Goal: Task Accomplishment & Management: Manage account settings

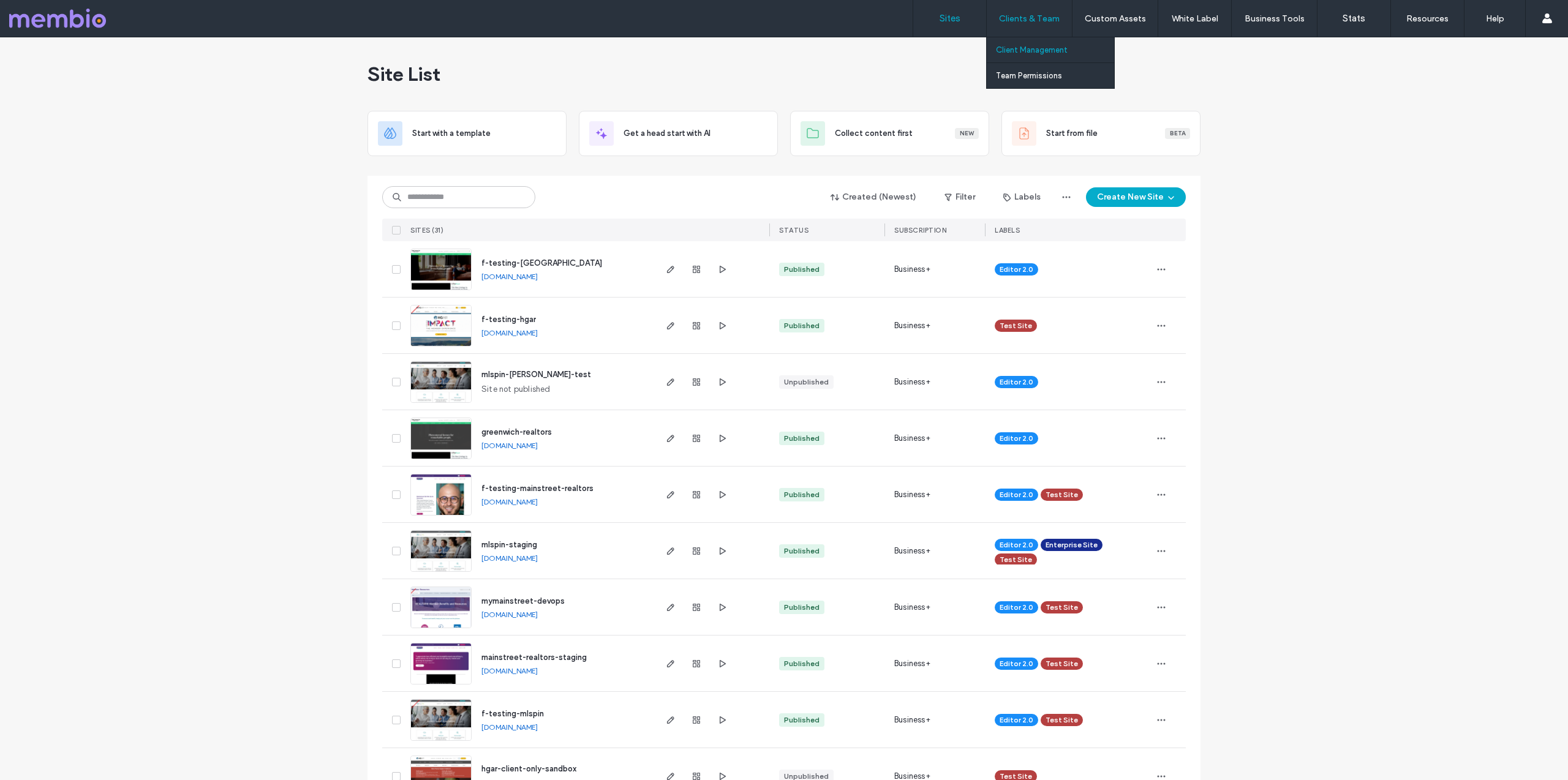
click at [1021, 44] on link "Client Management" at bounding box center [1055, 50] width 118 height 25
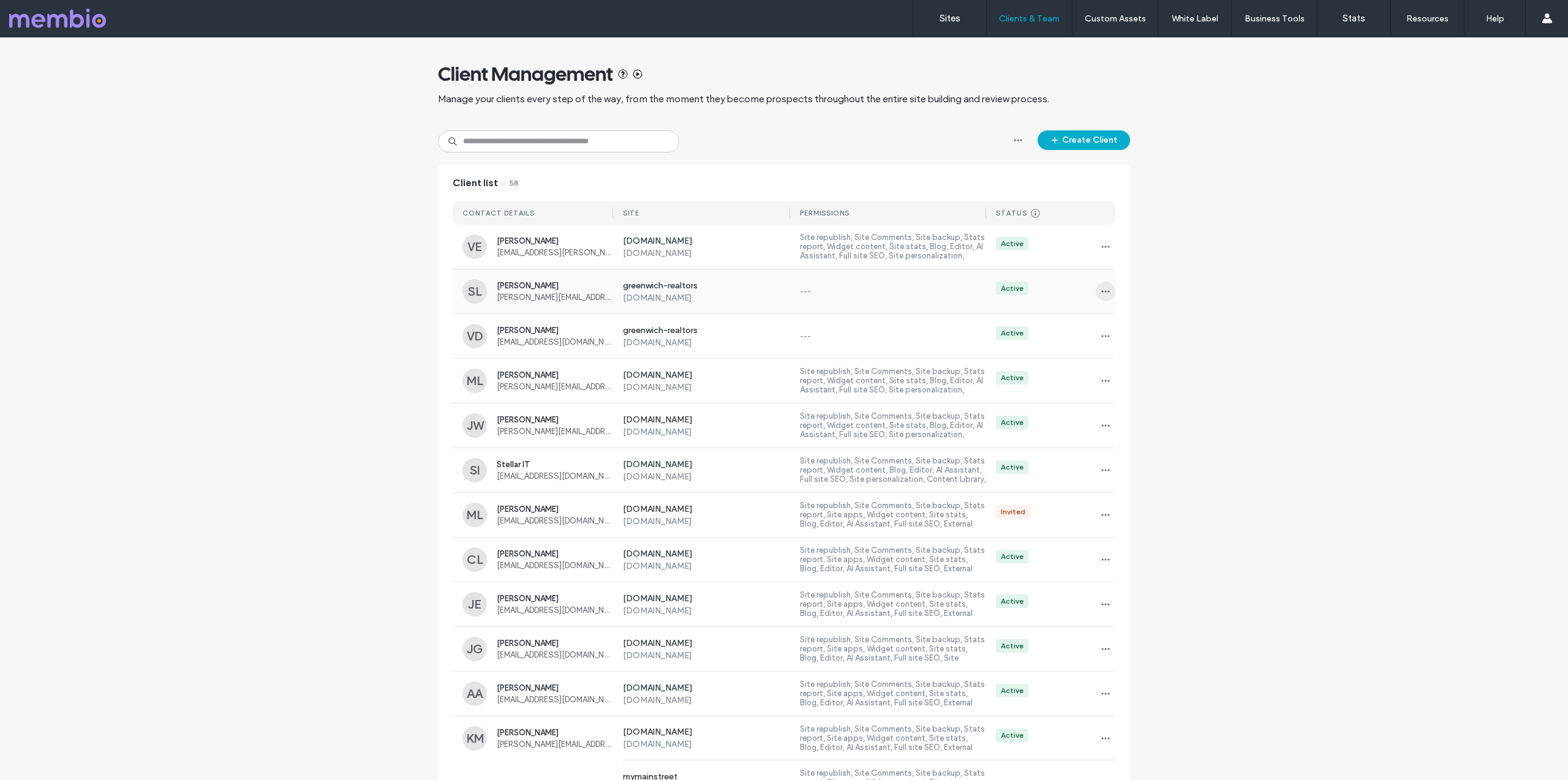
click at [1104, 293] on icon "button" at bounding box center [1106, 292] width 10 height 10
click at [1129, 327] on span "Sites & Permissions" at bounding box center [1152, 323] width 70 height 12
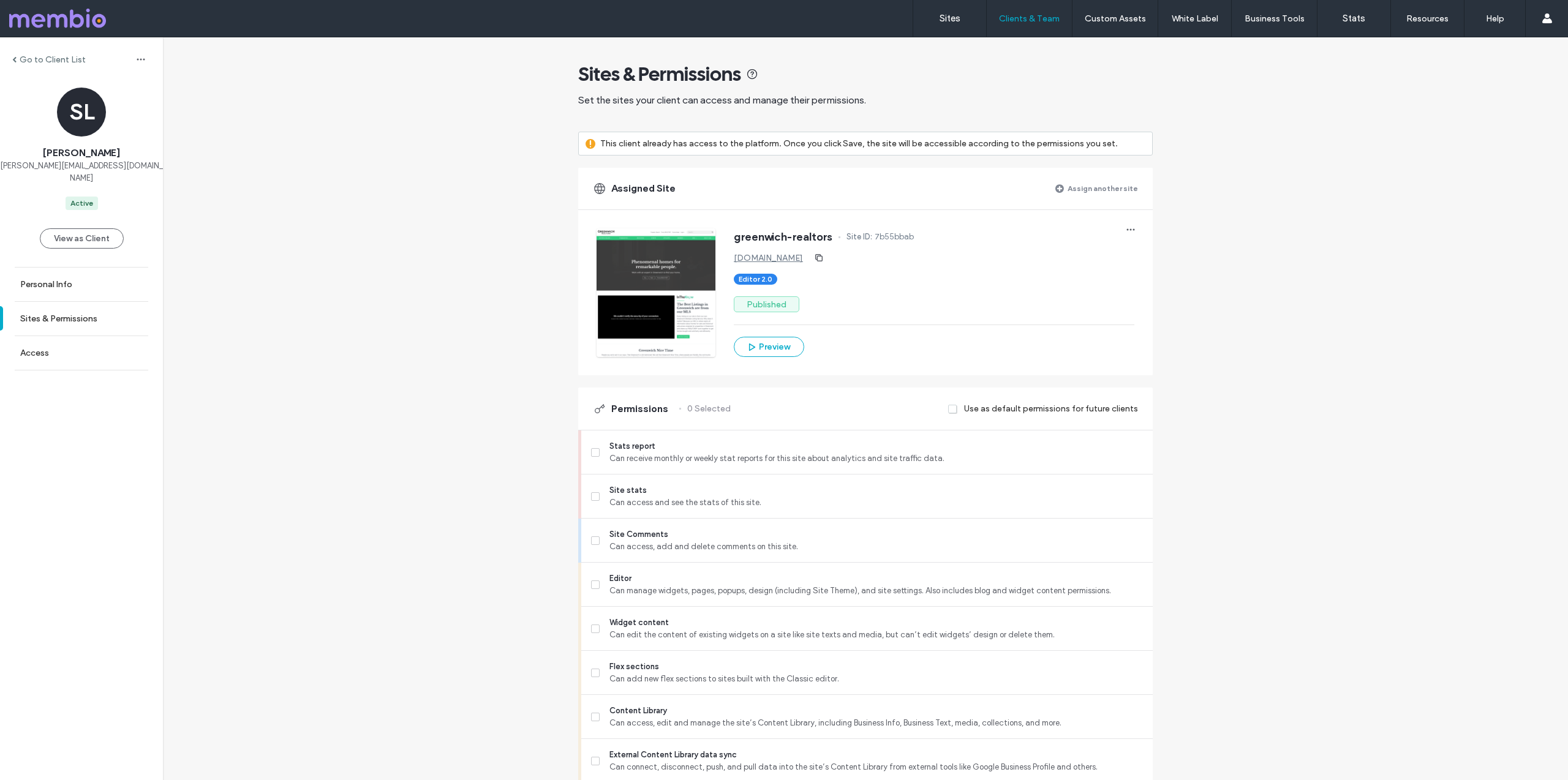
click at [27, 60] on label "Go to Client List" at bounding box center [52, 59] width 66 height 10
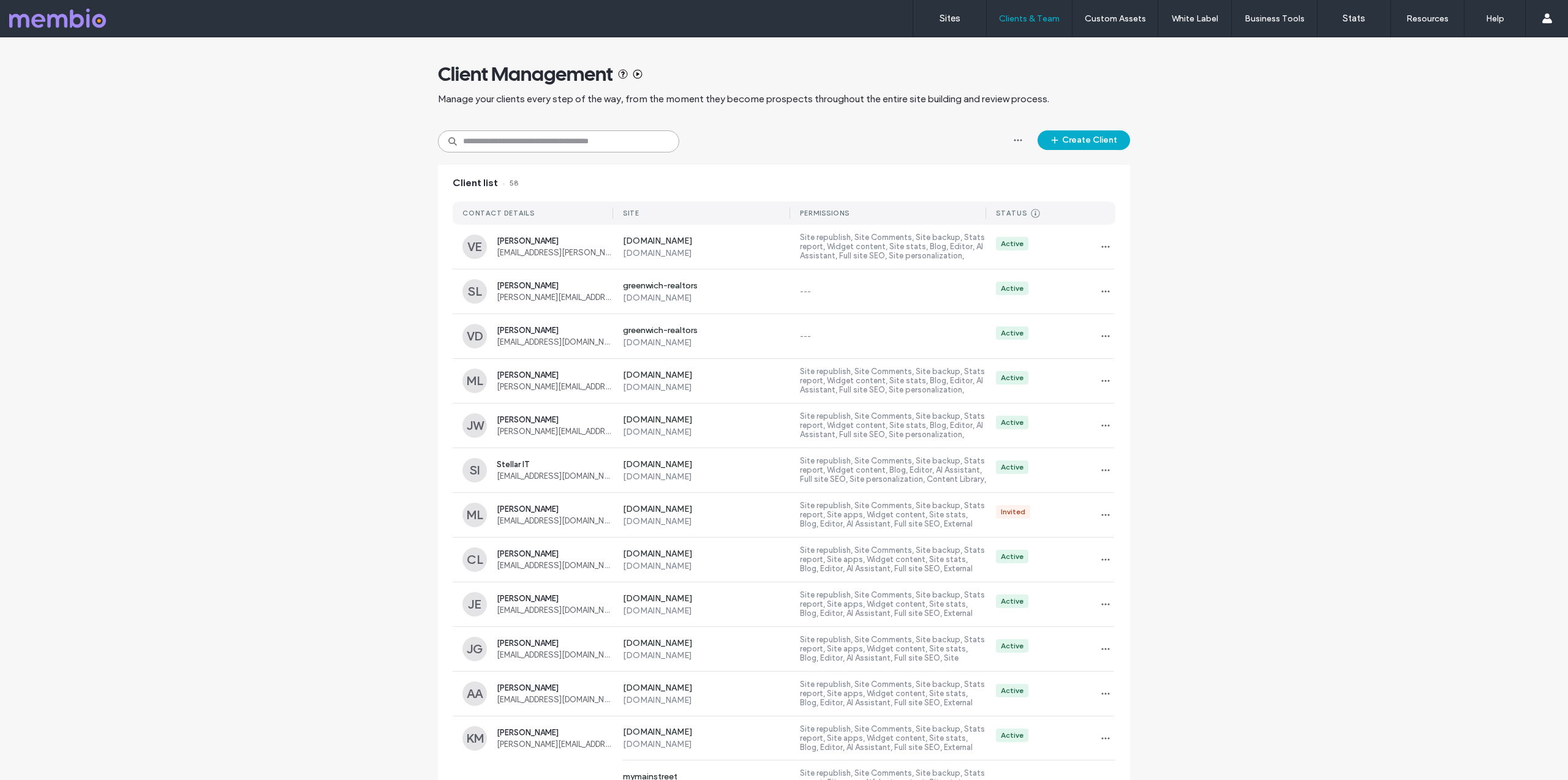
click at [570, 144] on input at bounding box center [558, 141] width 241 height 22
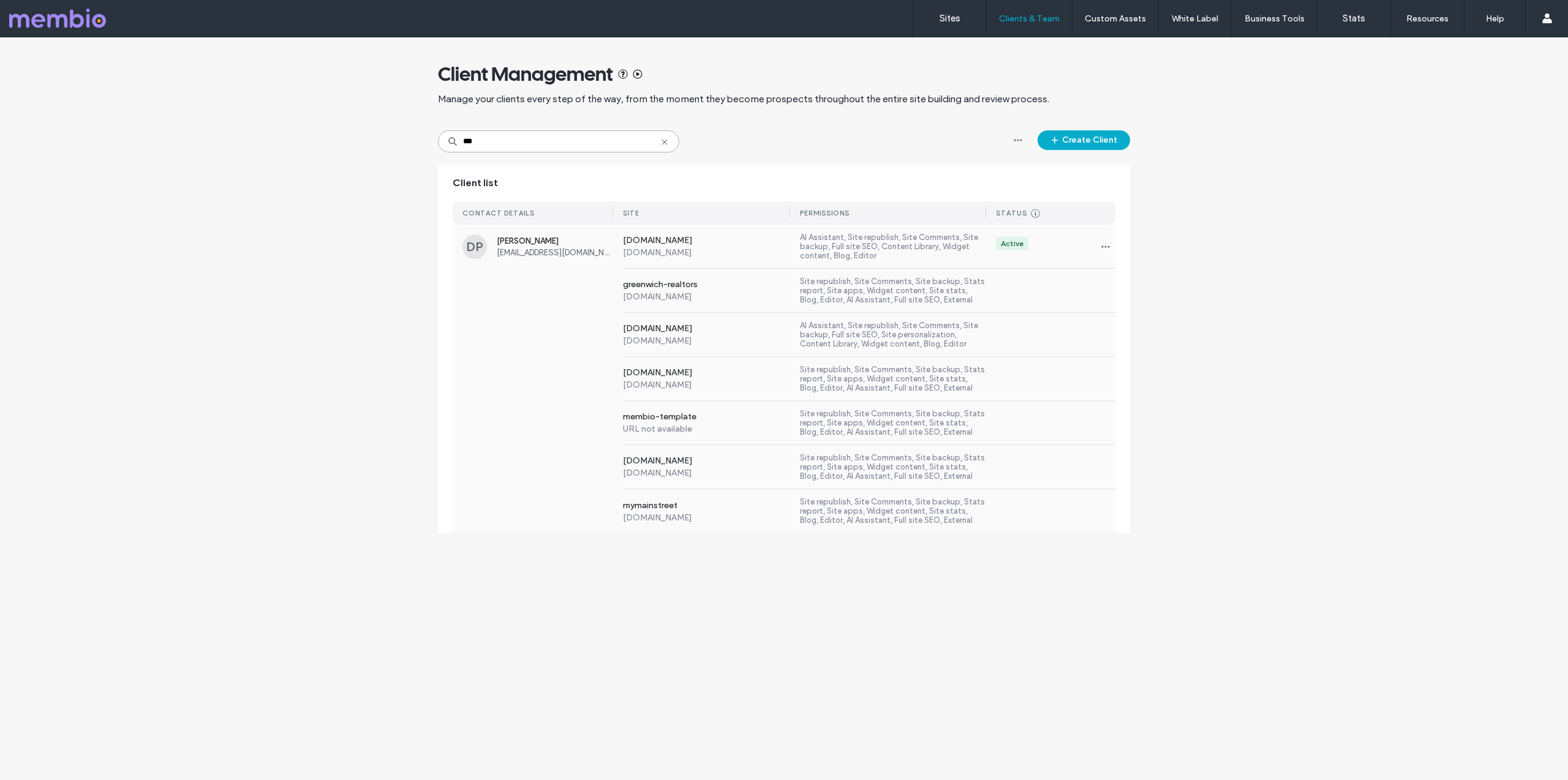
type input "***"
click at [823, 331] on label "AI Assistant, Site republish, Site Comments, Site backup, Full site SEO, Site p…" at bounding box center [892, 335] width 186 height 28
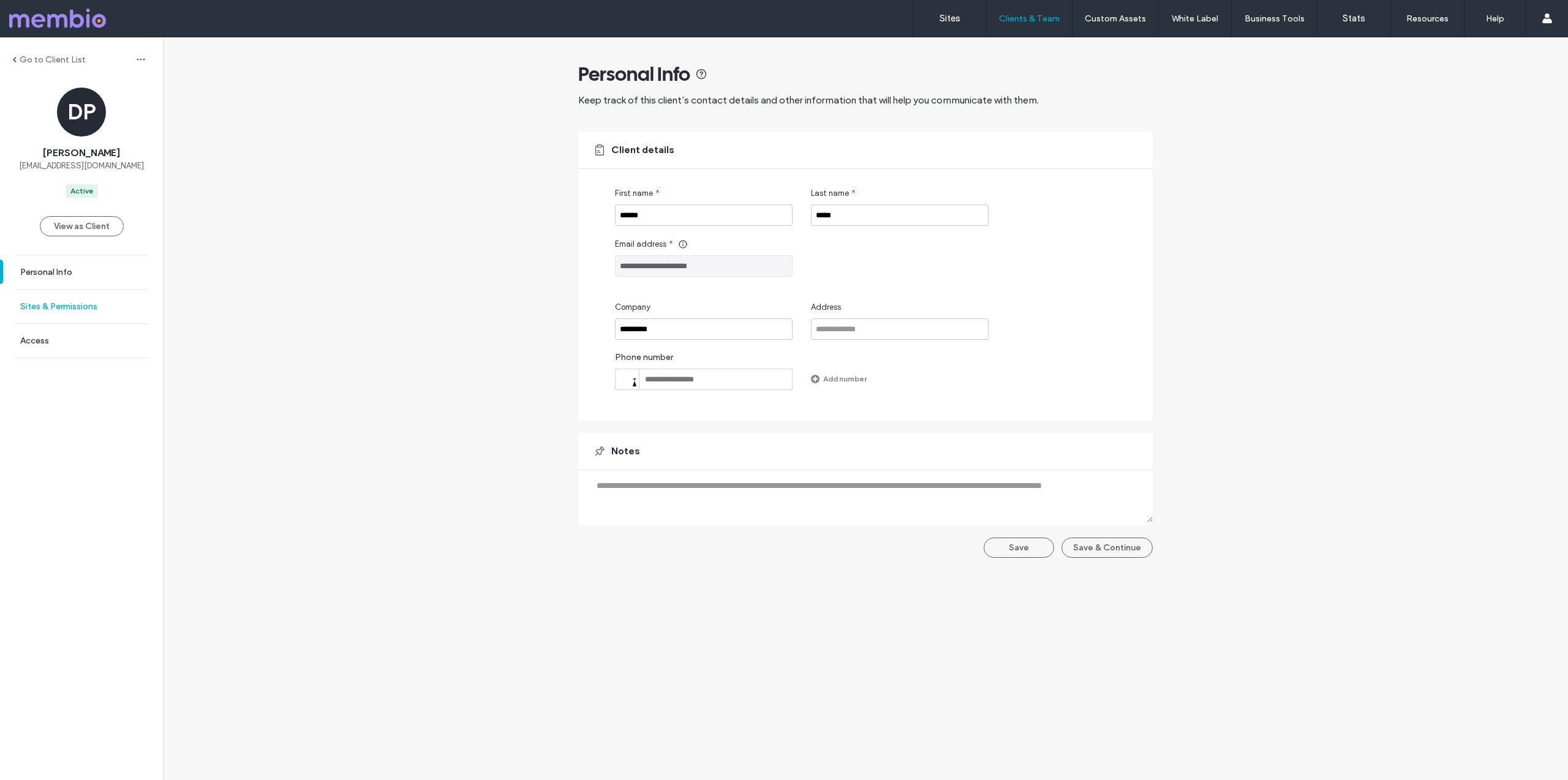
click at [41, 301] on label "Sites & Permissions" at bounding box center [59, 306] width 77 height 10
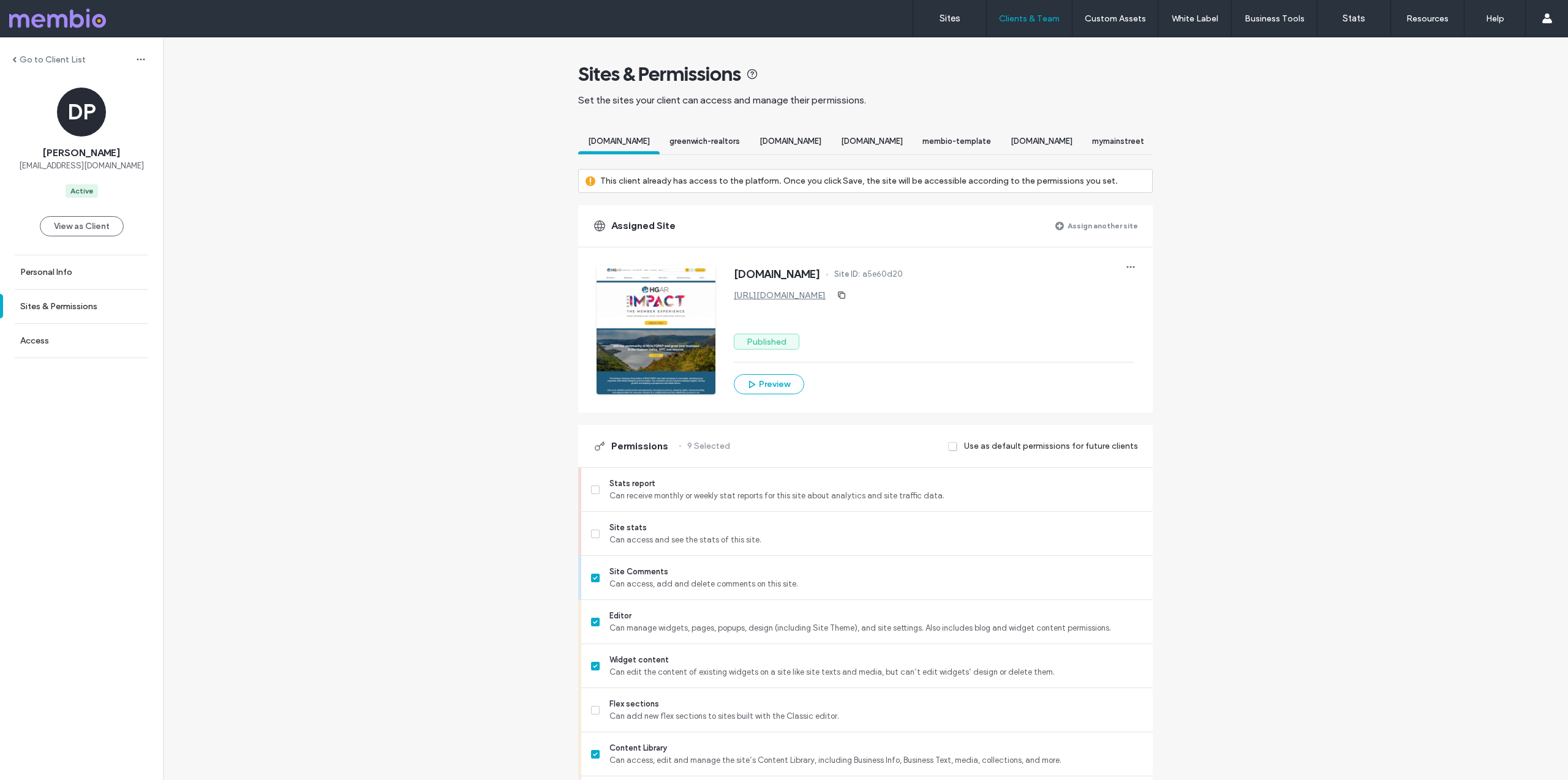
click at [676, 141] on span "greenwich-realtors" at bounding box center [704, 141] width 70 height 9
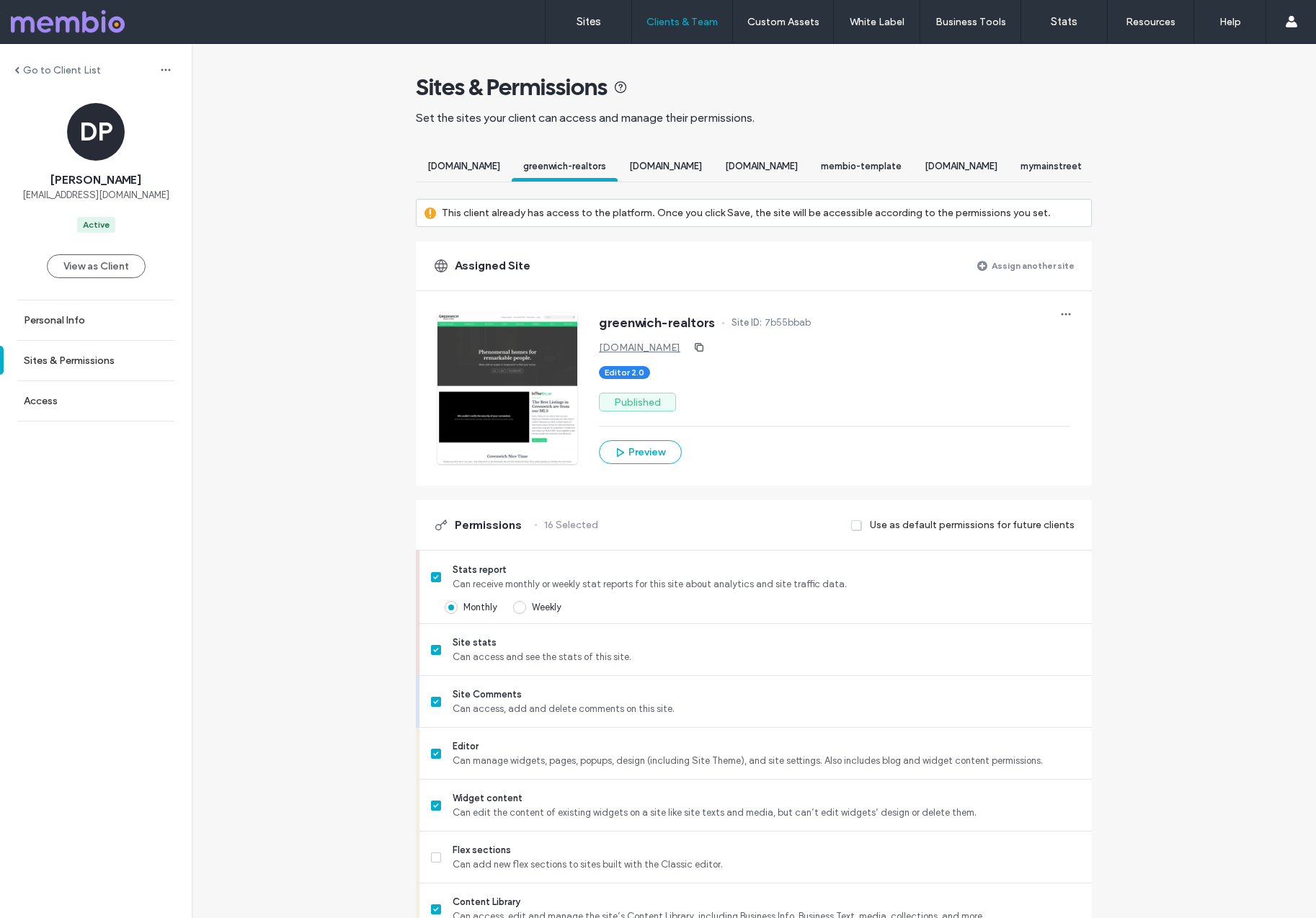
click at [59, 66] on label "Go to Client List" at bounding box center [61, 70] width 78 height 12
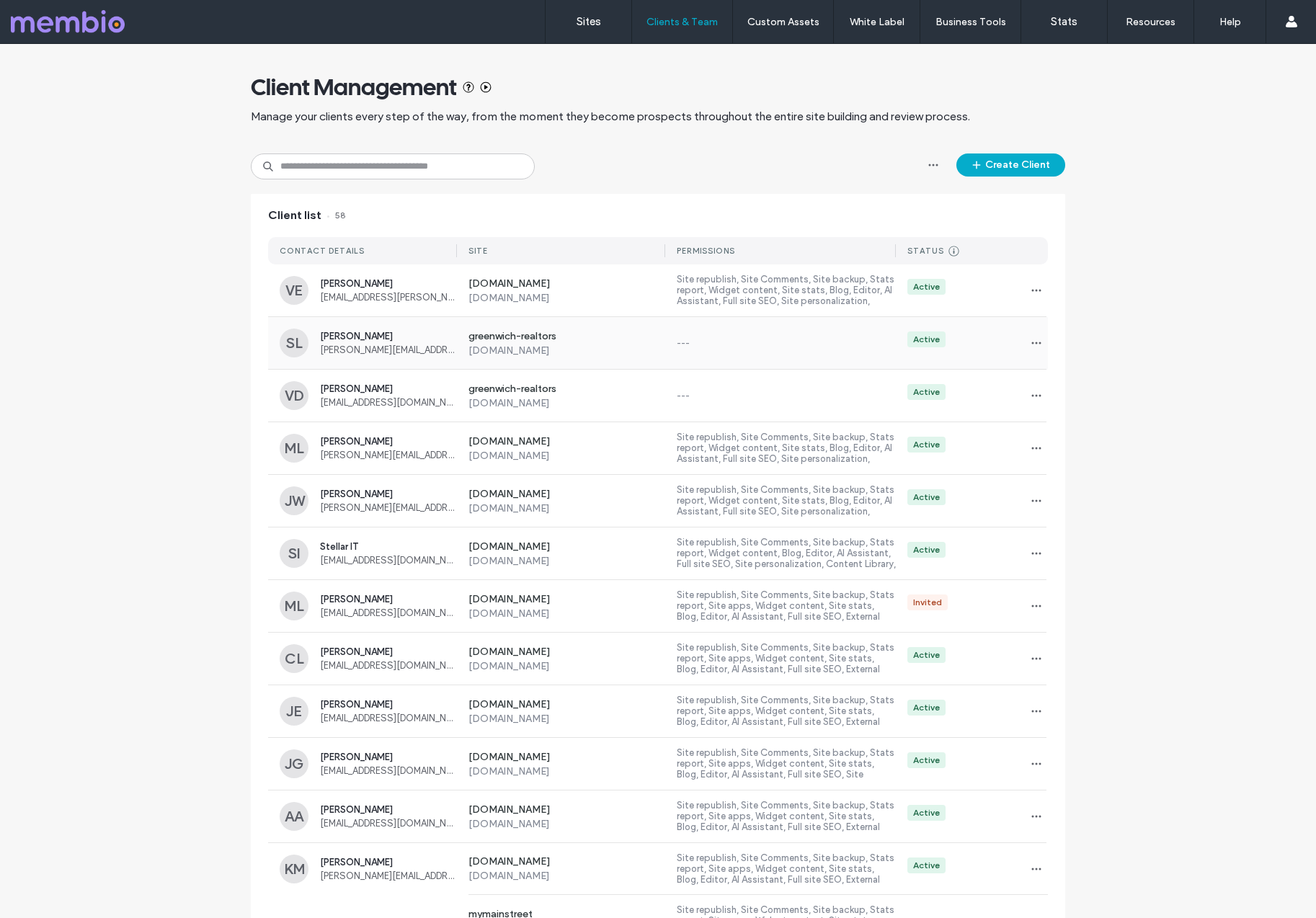
click at [744, 331] on div "greenwich-realtors [DOMAIN_NAME] --- Active" at bounding box center [752, 343] width 591 height 52
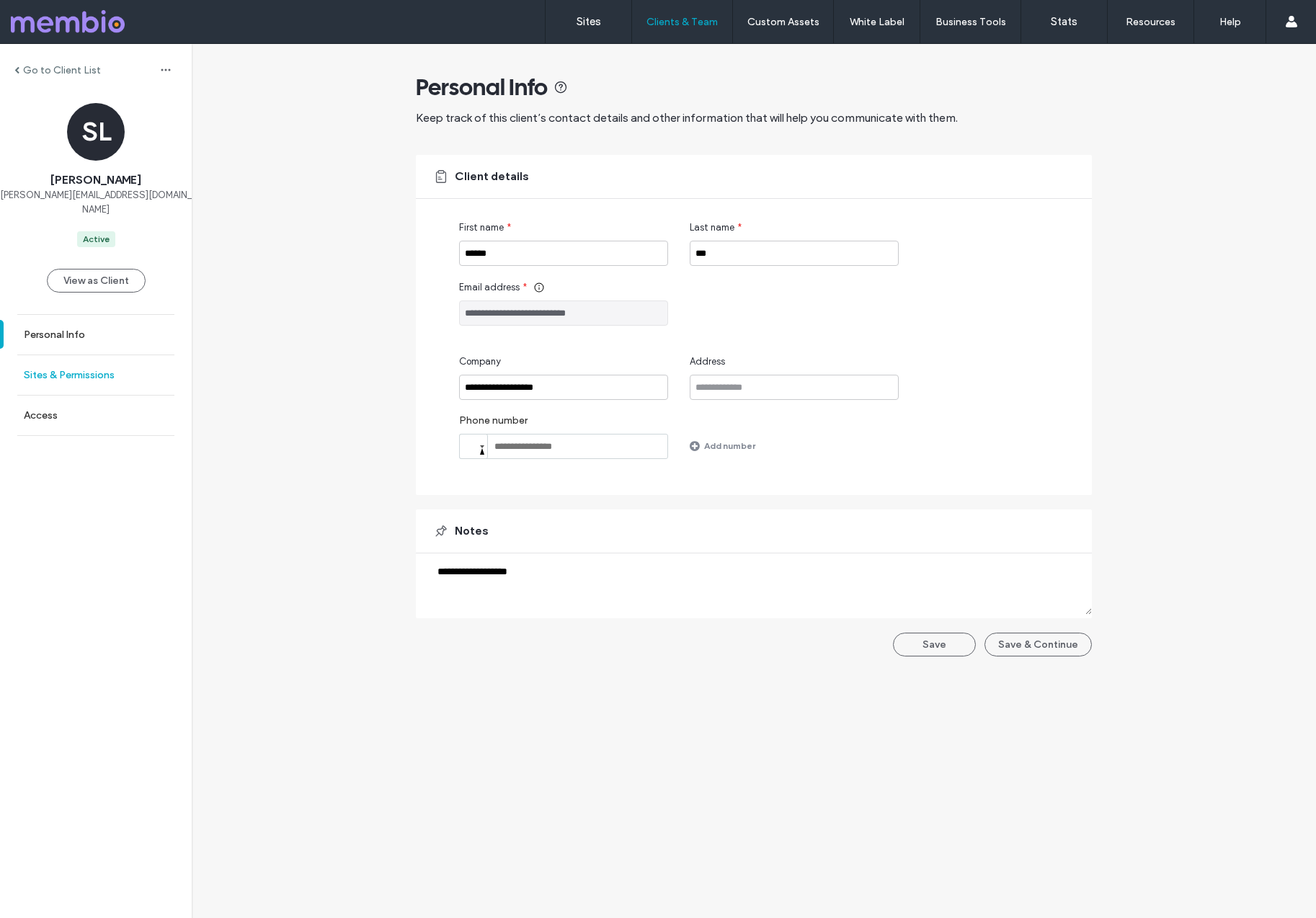
click at [62, 369] on label "Sites & Permissions" at bounding box center [69, 375] width 91 height 12
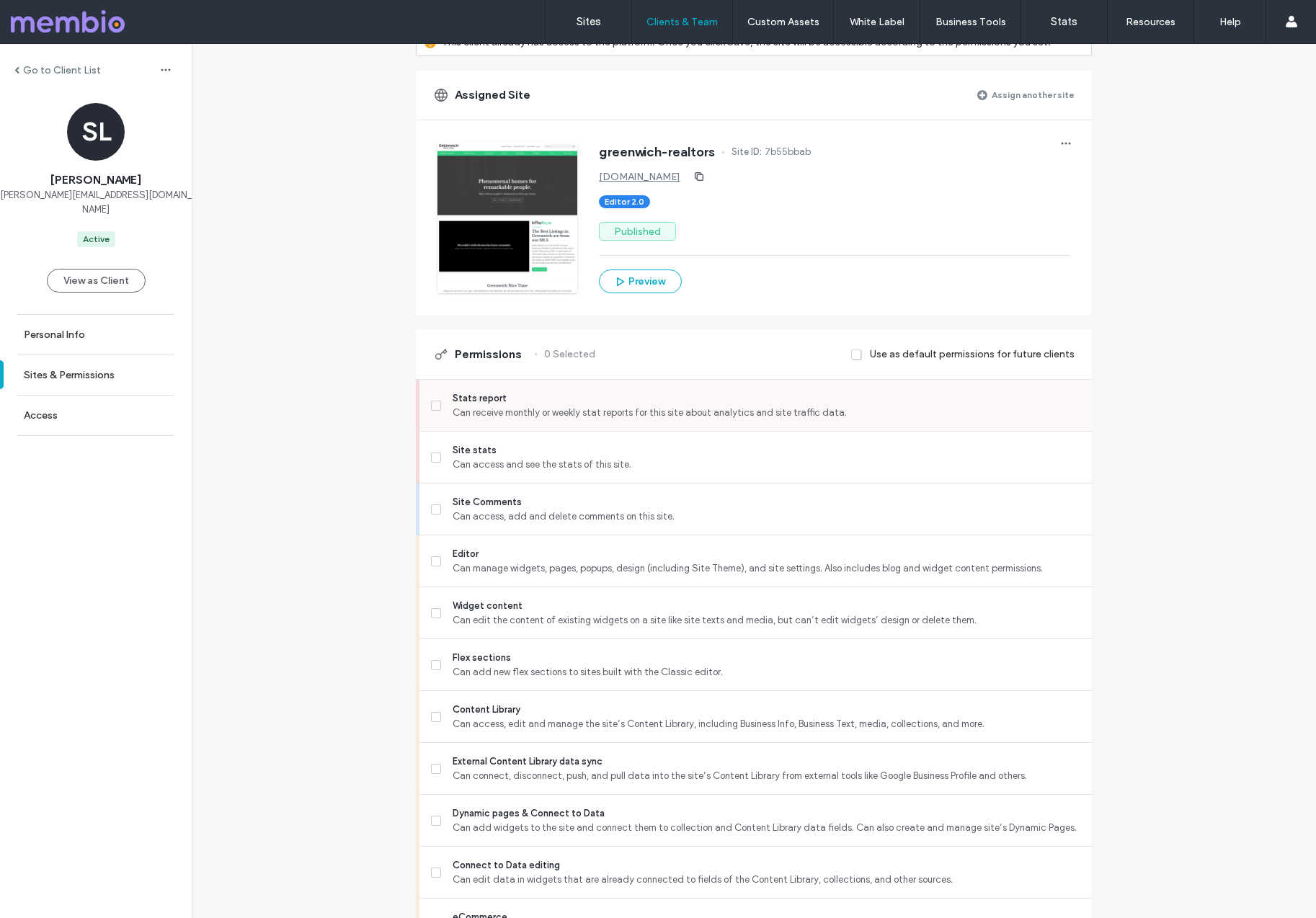
scroll to position [140, 0]
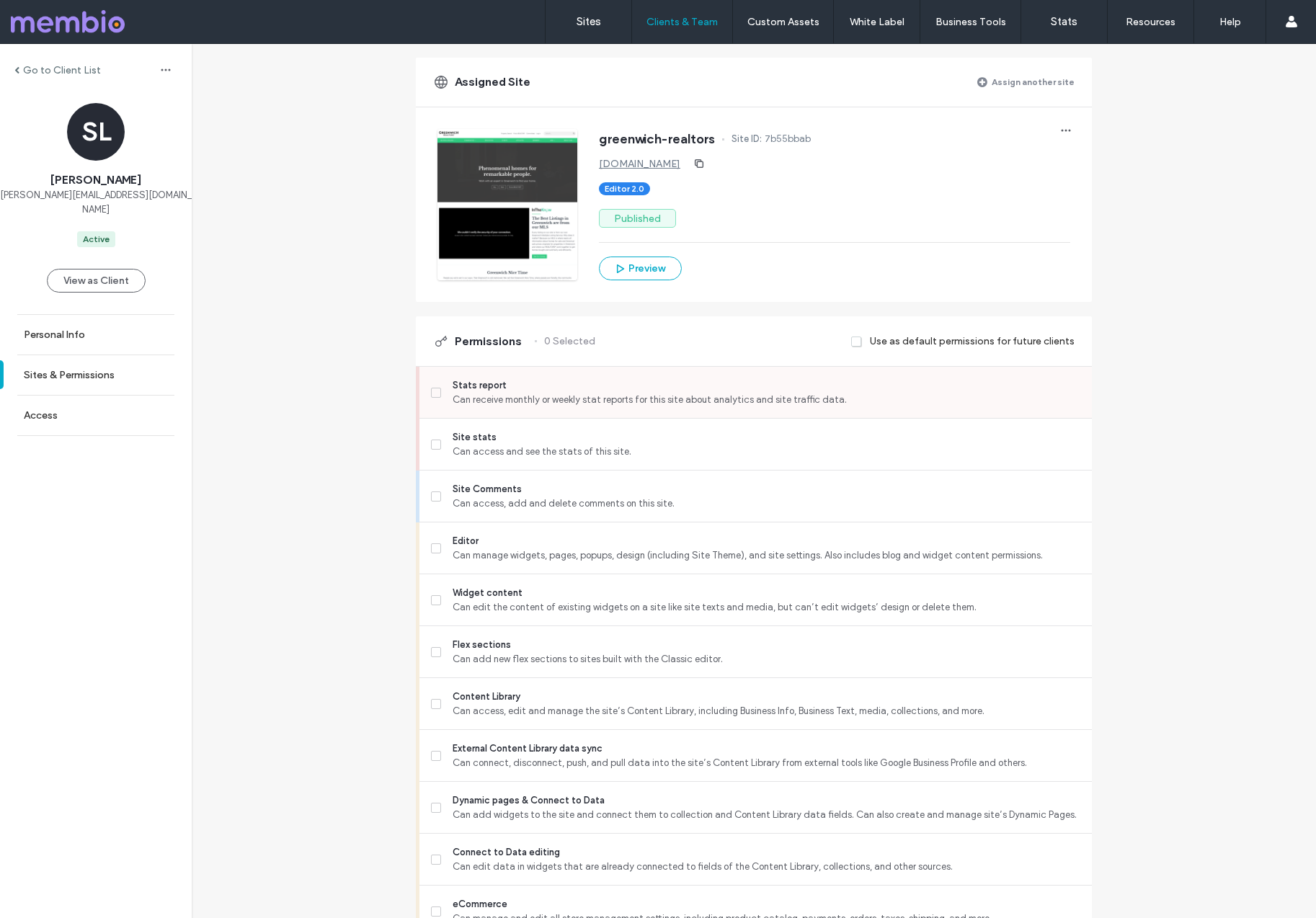
click at [470, 386] on span "Stats report" at bounding box center [766, 385] width 628 height 14
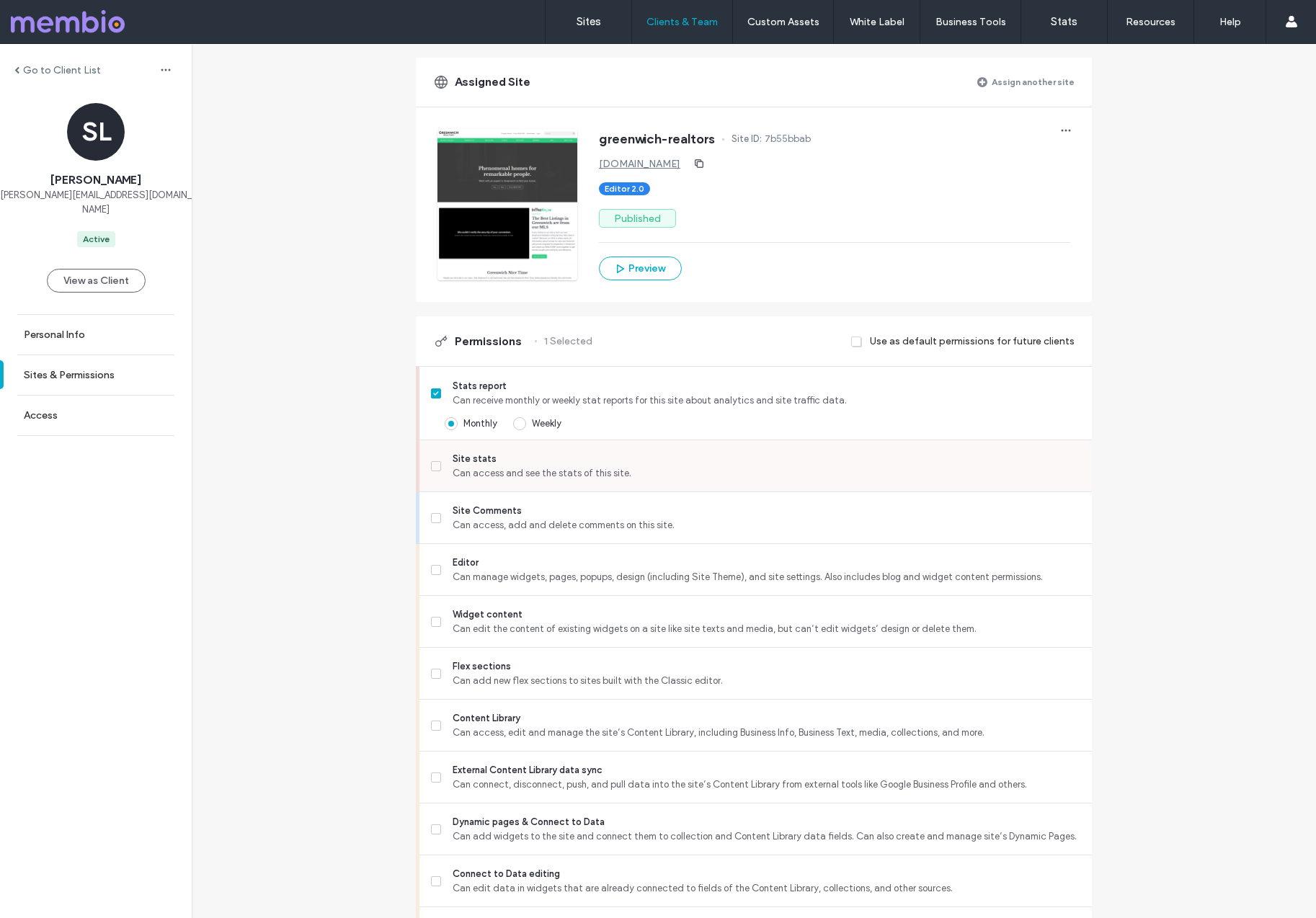
click at [462, 461] on span "Site stats" at bounding box center [766, 459] width 628 height 14
click at [453, 522] on span "Can access, add and delete comments on this site." at bounding box center [766, 525] width 628 height 14
click at [460, 557] on span "Editor" at bounding box center [766, 563] width 628 height 14
click at [456, 622] on span "Can edit the content of existing widgets on a site like site texts and media, b…" at bounding box center [766, 629] width 628 height 14
click at [458, 586] on div "Editor Can manage widgets, pages, popups, design (including Site Theme), and si…" at bounding box center [762, 570] width 661 height 51
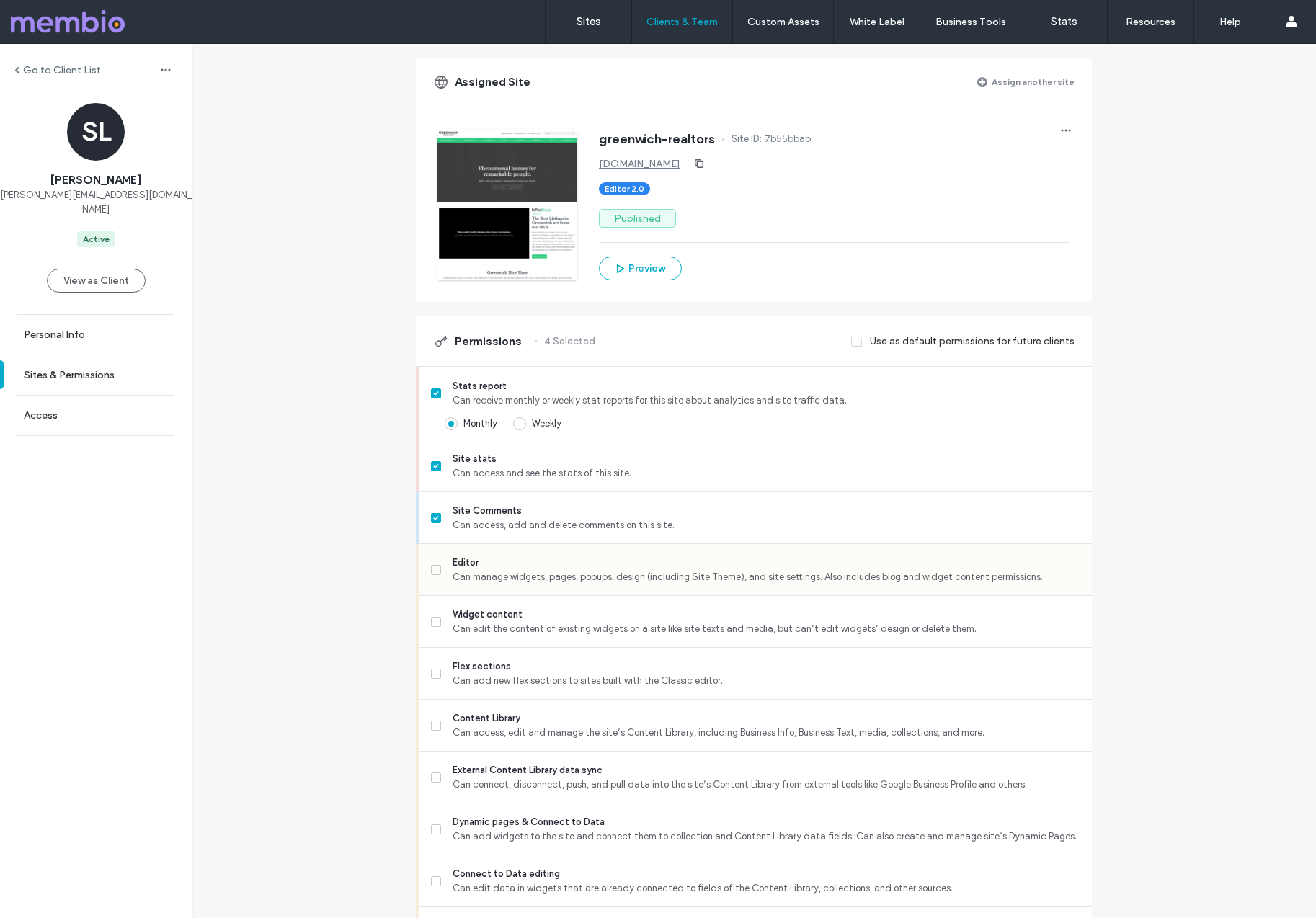
click at [457, 567] on span "Editor" at bounding box center [766, 563] width 628 height 14
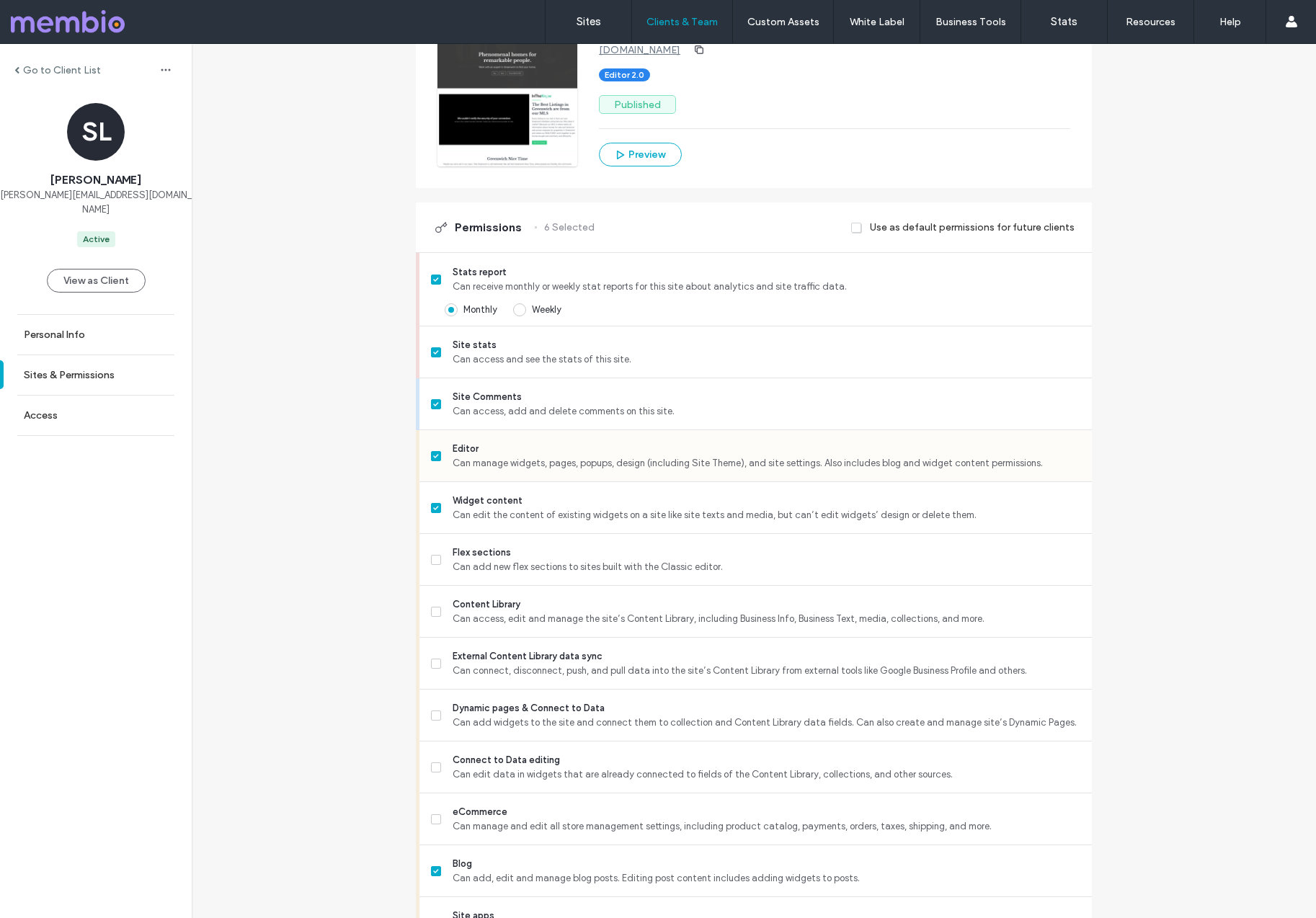
scroll to position [257, 0]
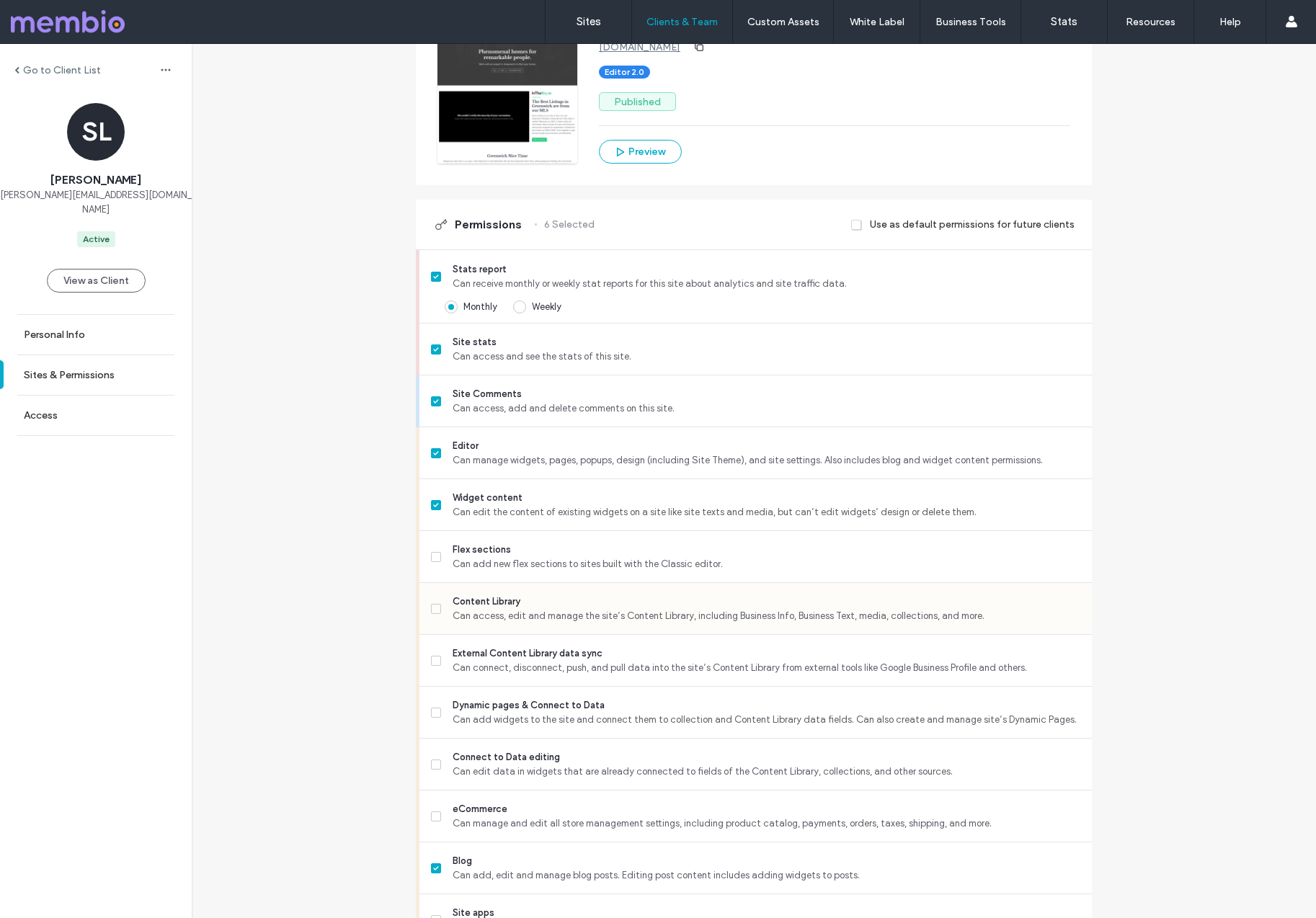
click at [465, 609] on span "Can access, edit and manage the site’s Content Library, including Business Info…" at bounding box center [766, 616] width 628 height 14
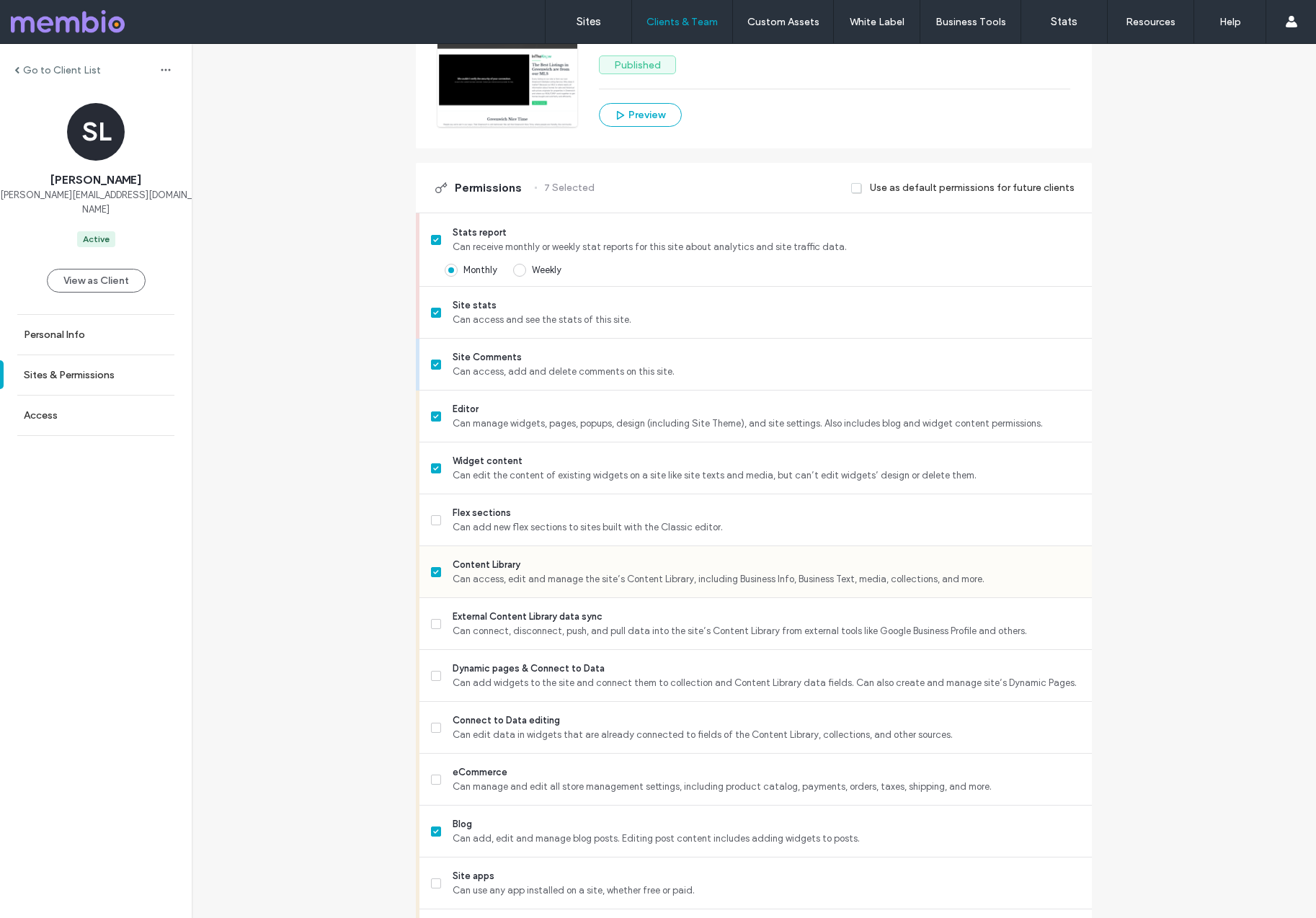
scroll to position [355, 0]
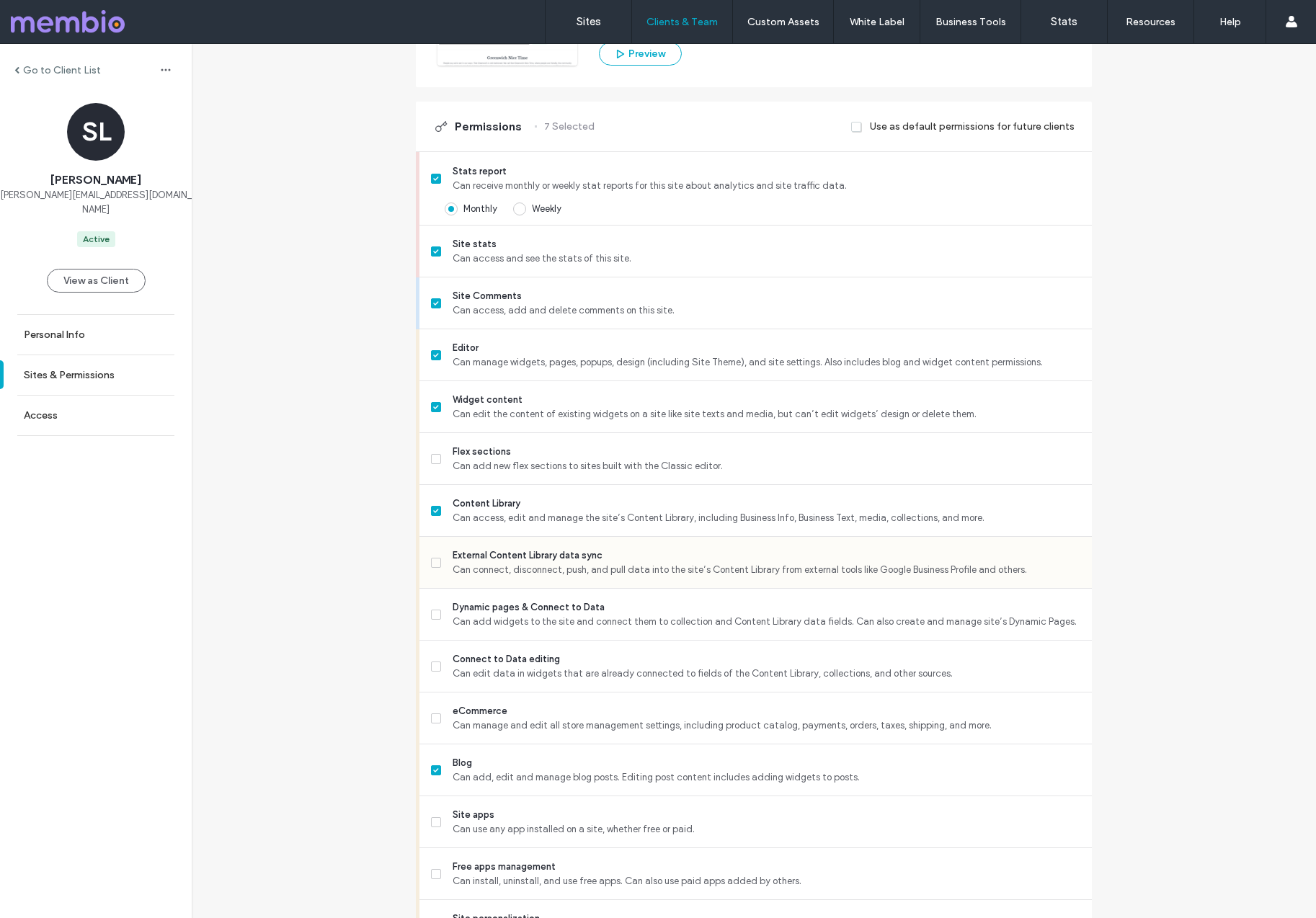
click at [473, 564] on span "Can connect, disconnect, push, and pull data into the site’s Content Library fr…" at bounding box center [766, 570] width 628 height 14
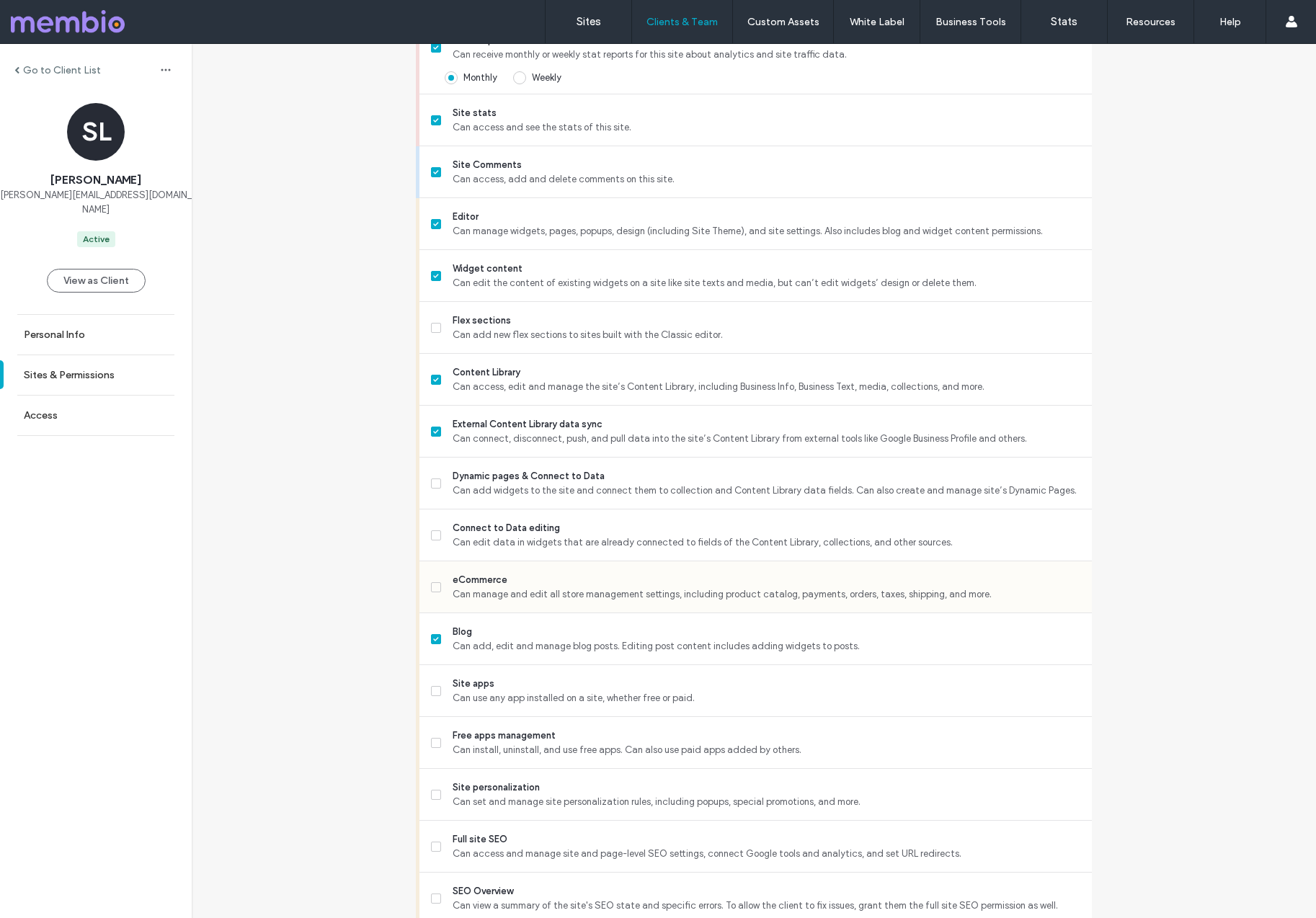
scroll to position [530, 0]
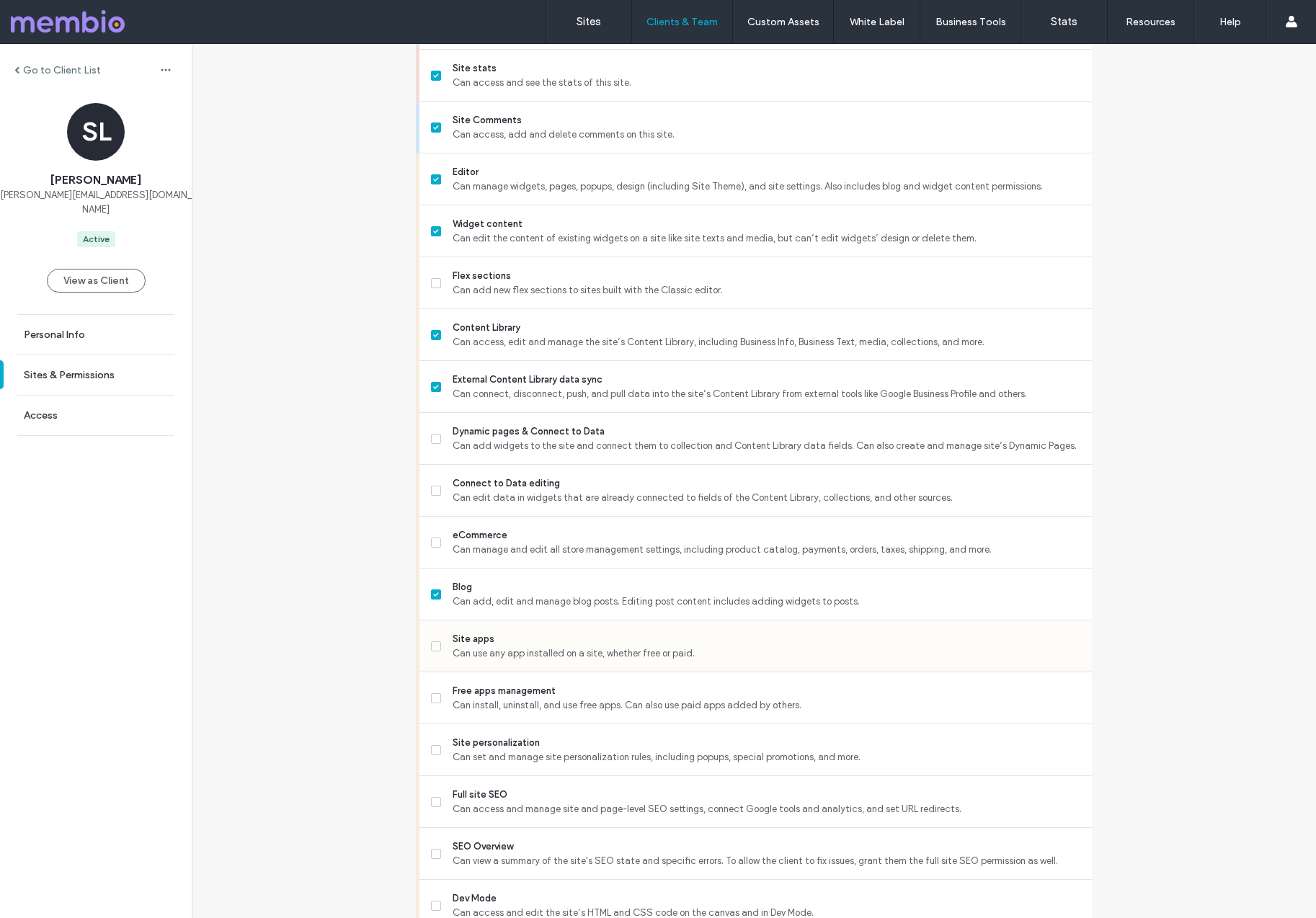
click at [476, 637] on span "Site apps" at bounding box center [766, 639] width 628 height 14
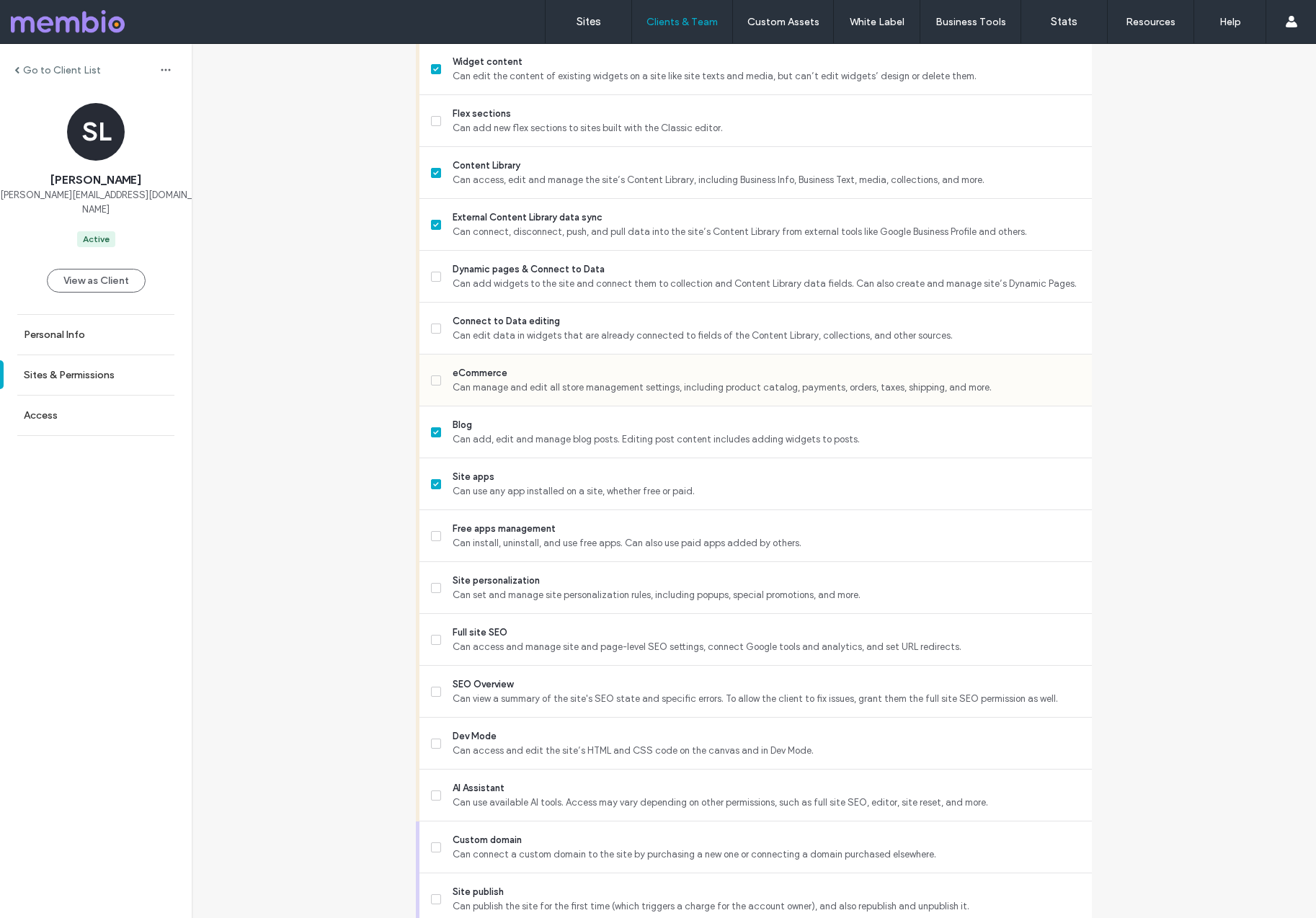
scroll to position [743, 0]
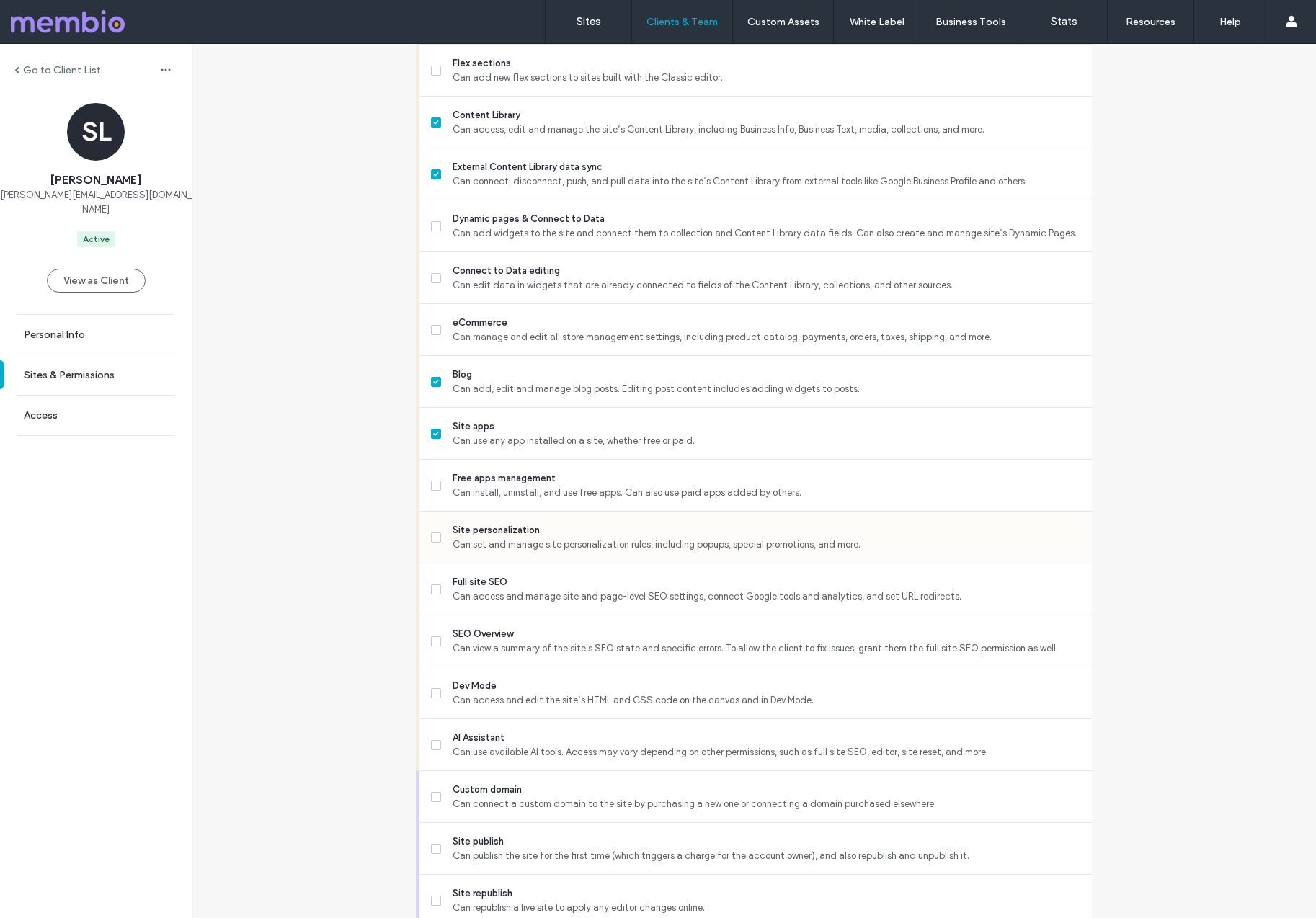
click at [482, 545] on span "Can set and manage site personalization rules, including popups, special promot…" at bounding box center [766, 545] width 628 height 14
click at [487, 580] on span "Full site SEO" at bounding box center [766, 582] width 628 height 14
click at [487, 582] on span "Full site SEO" at bounding box center [766, 582] width 628 height 14
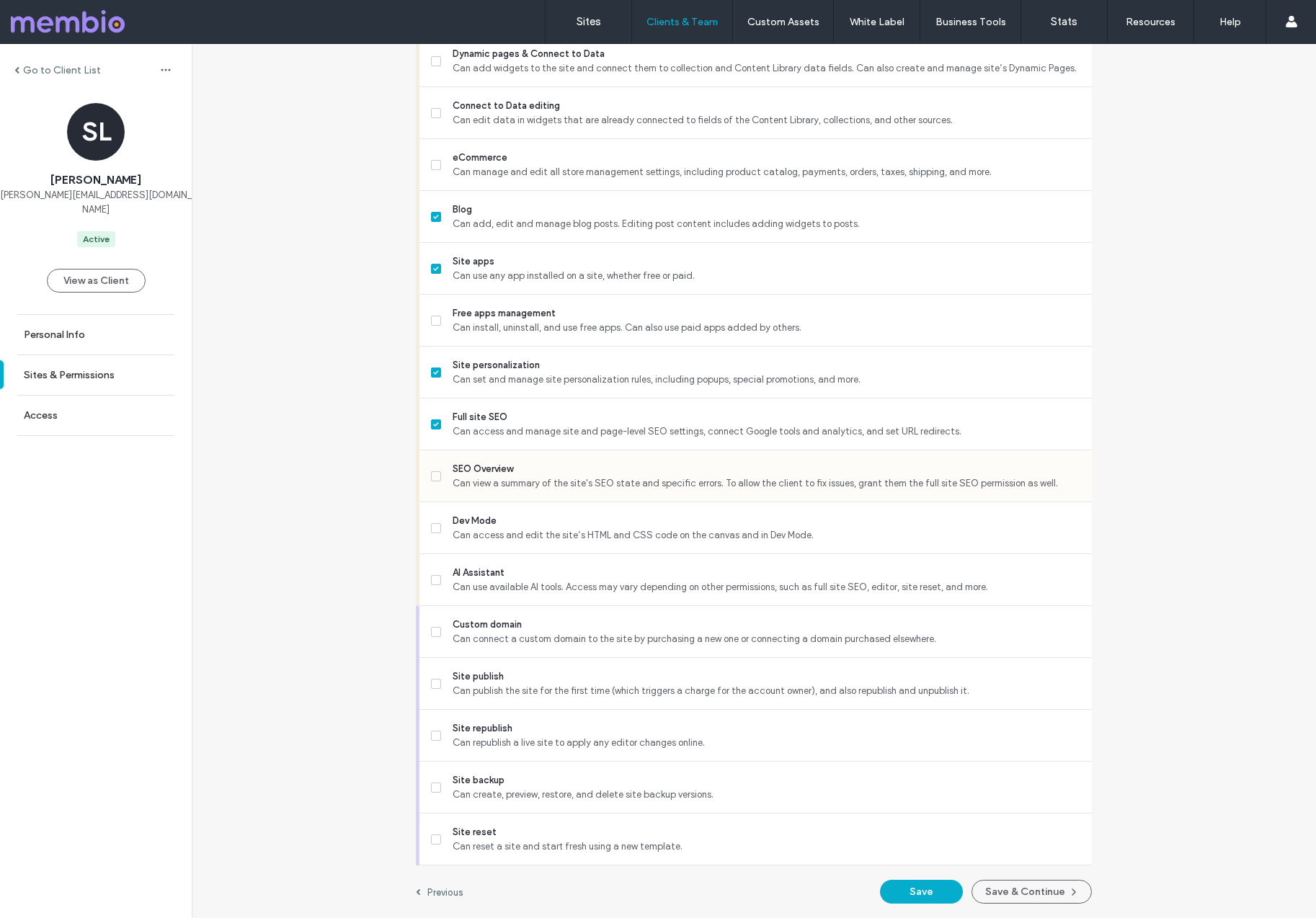
click at [469, 472] on span "SEO Overview" at bounding box center [766, 469] width 628 height 14
click at [488, 569] on span "AI Assistant" at bounding box center [766, 573] width 628 height 14
click at [467, 680] on span "Site publish" at bounding box center [766, 677] width 628 height 14
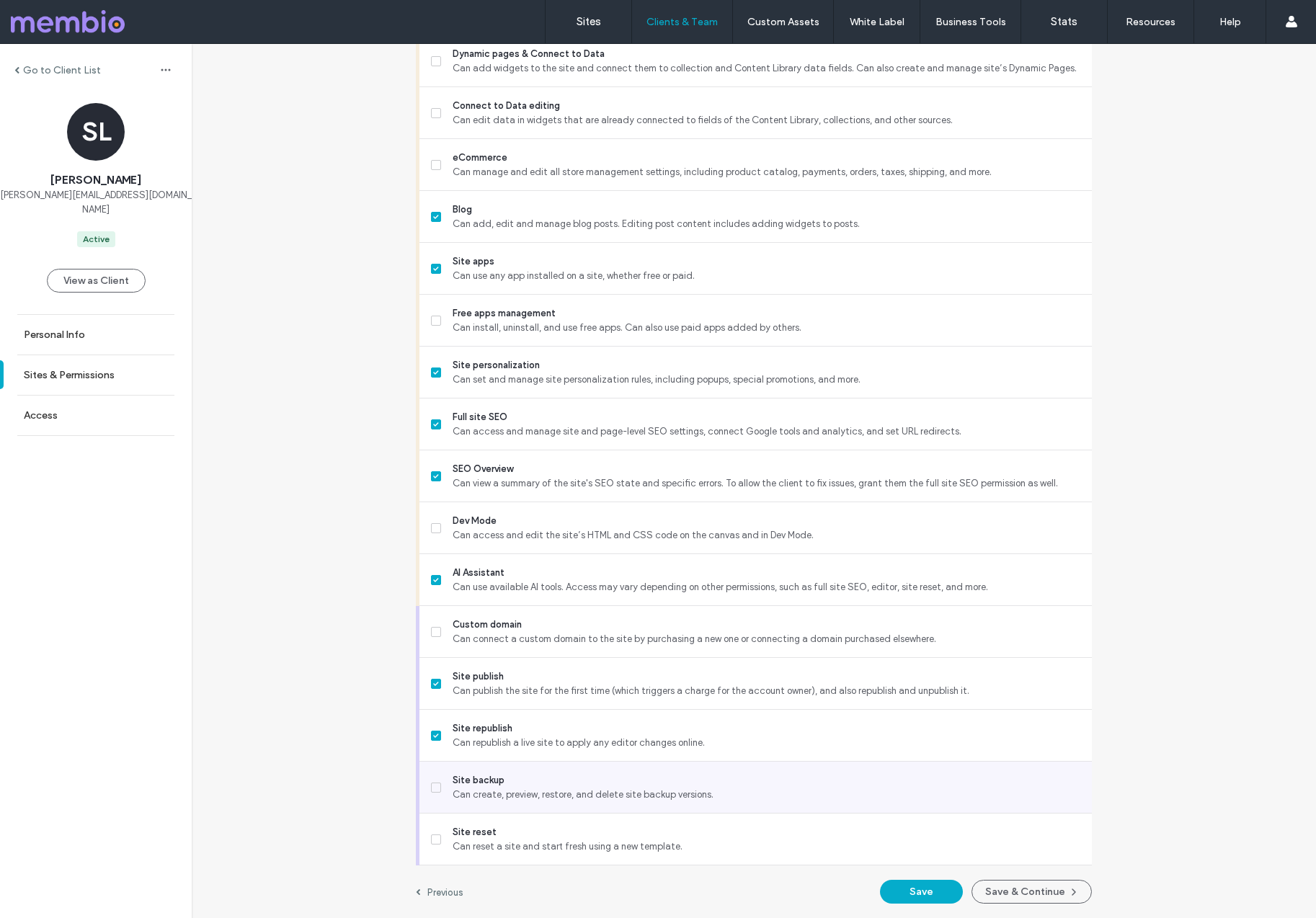
click at [474, 777] on span "Site backup" at bounding box center [766, 780] width 628 height 14
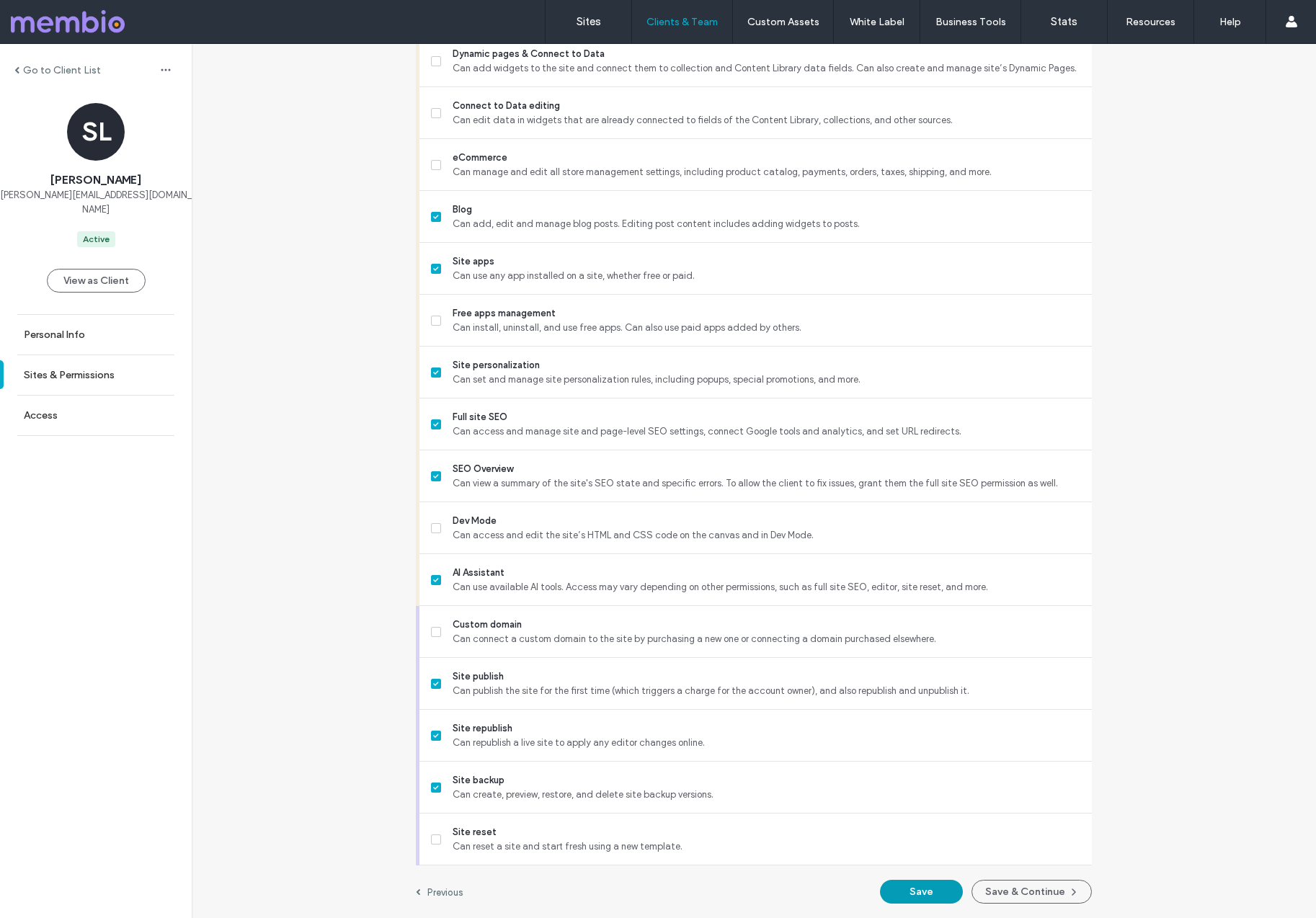
click at [921, 886] on button "Save" at bounding box center [921, 892] width 83 height 24
click at [63, 64] on label "Go to Client List" at bounding box center [61, 70] width 78 height 12
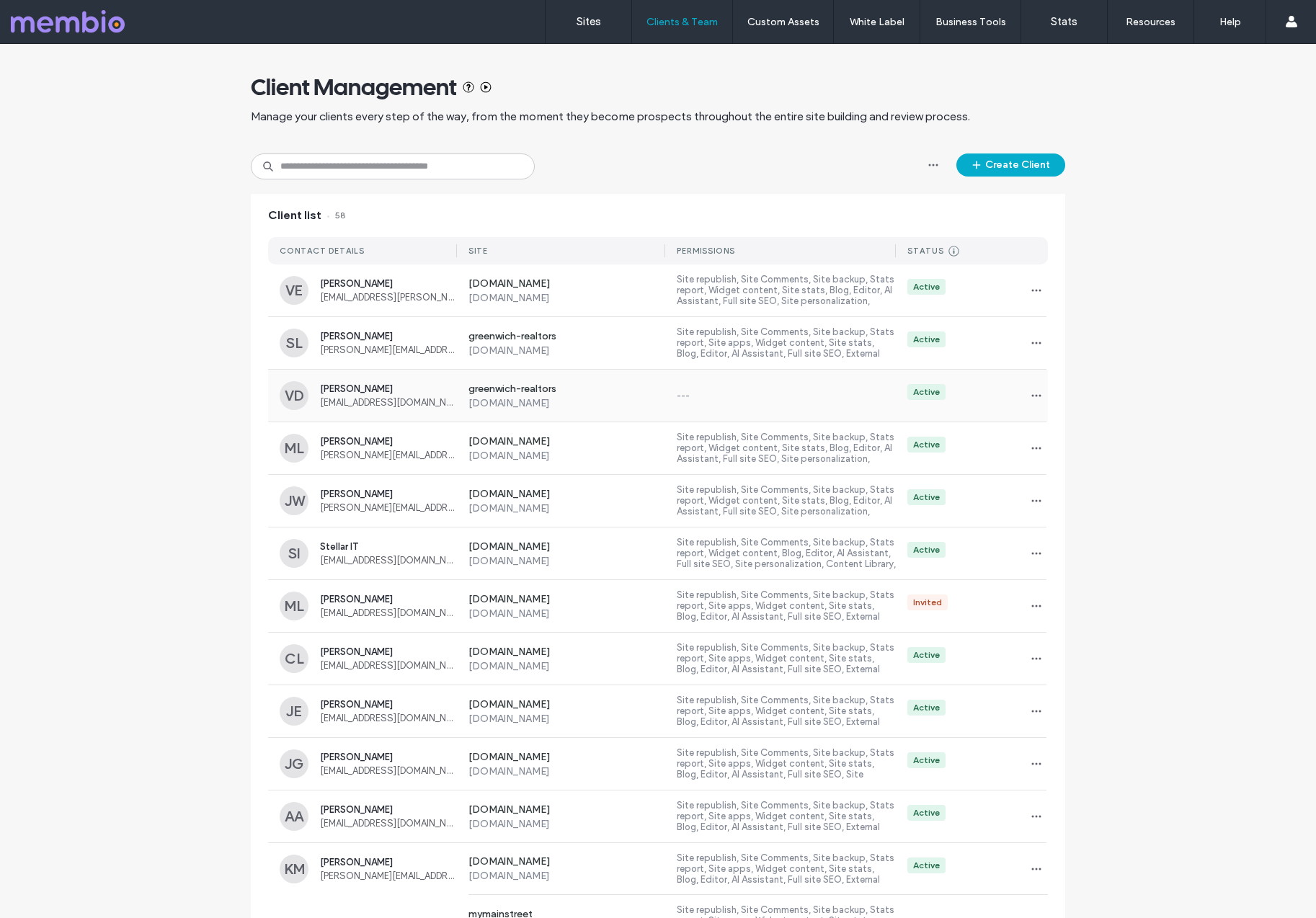
click at [776, 403] on div "greenwich-realtors [DOMAIN_NAME] --- Active" at bounding box center [752, 395] width 591 height 52
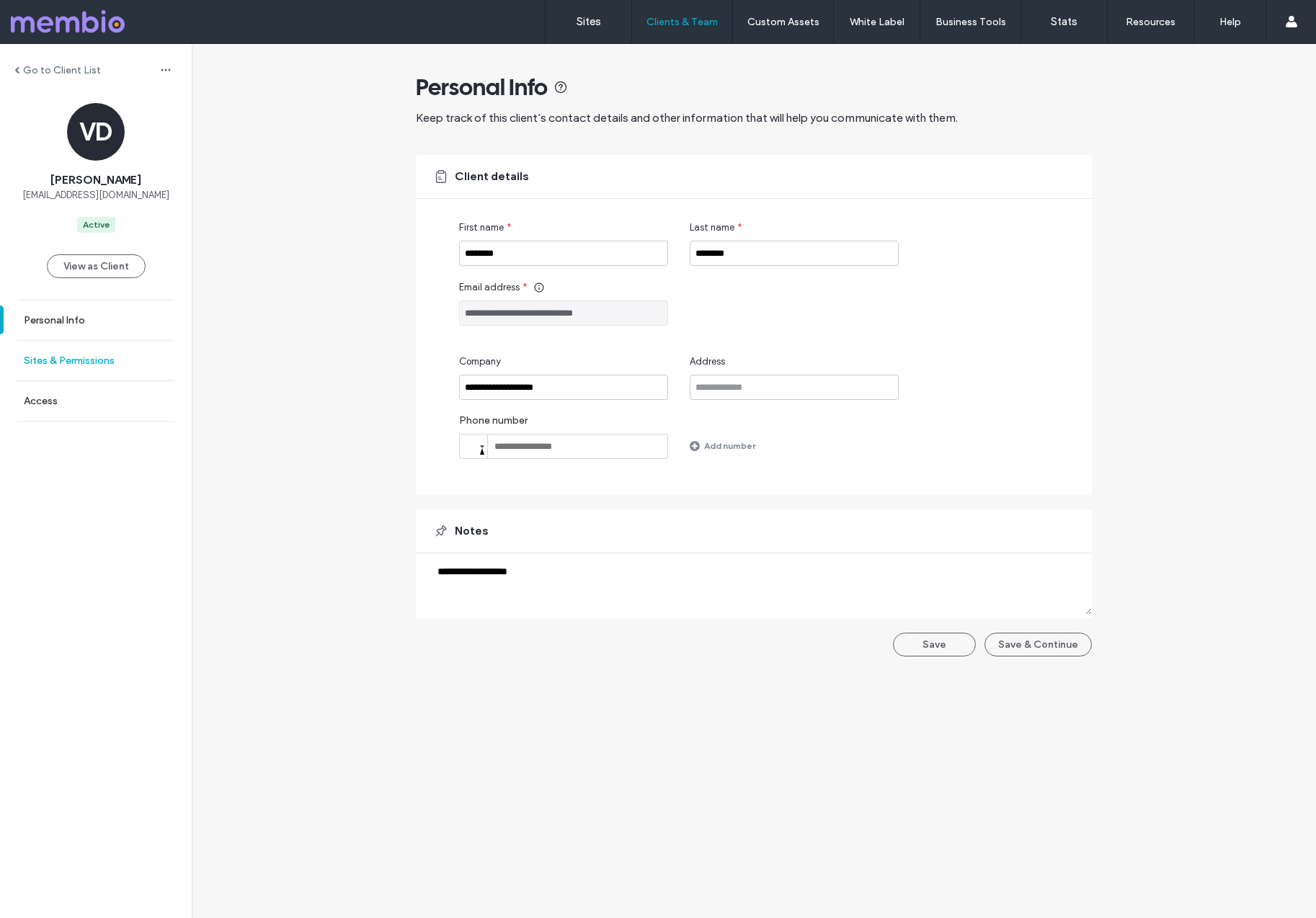
click at [49, 363] on label "Sites & Permissions" at bounding box center [69, 361] width 91 height 12
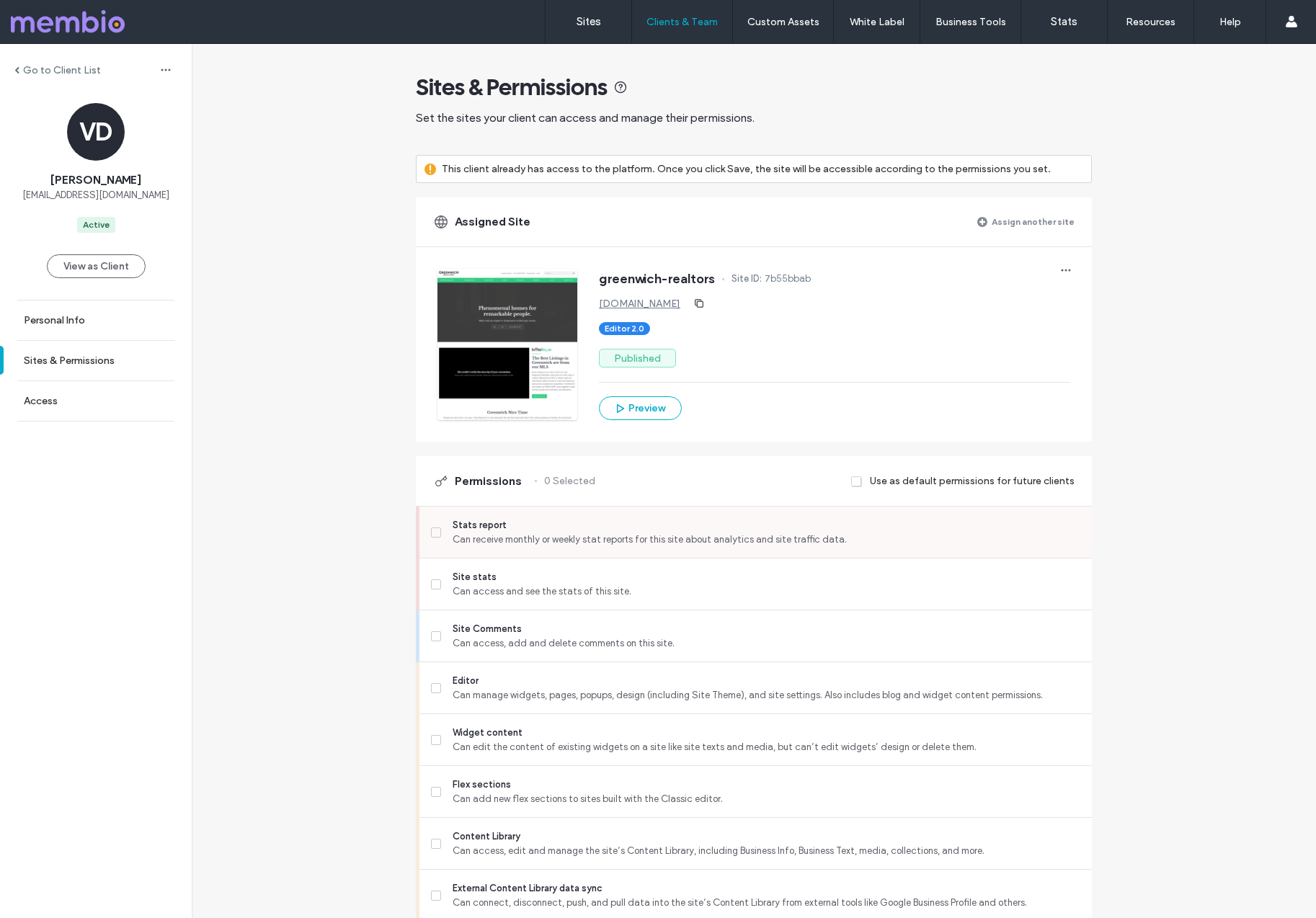
click at [460, 520] on span "Stats report" at bounding box center [766, 525] width 628 height 14
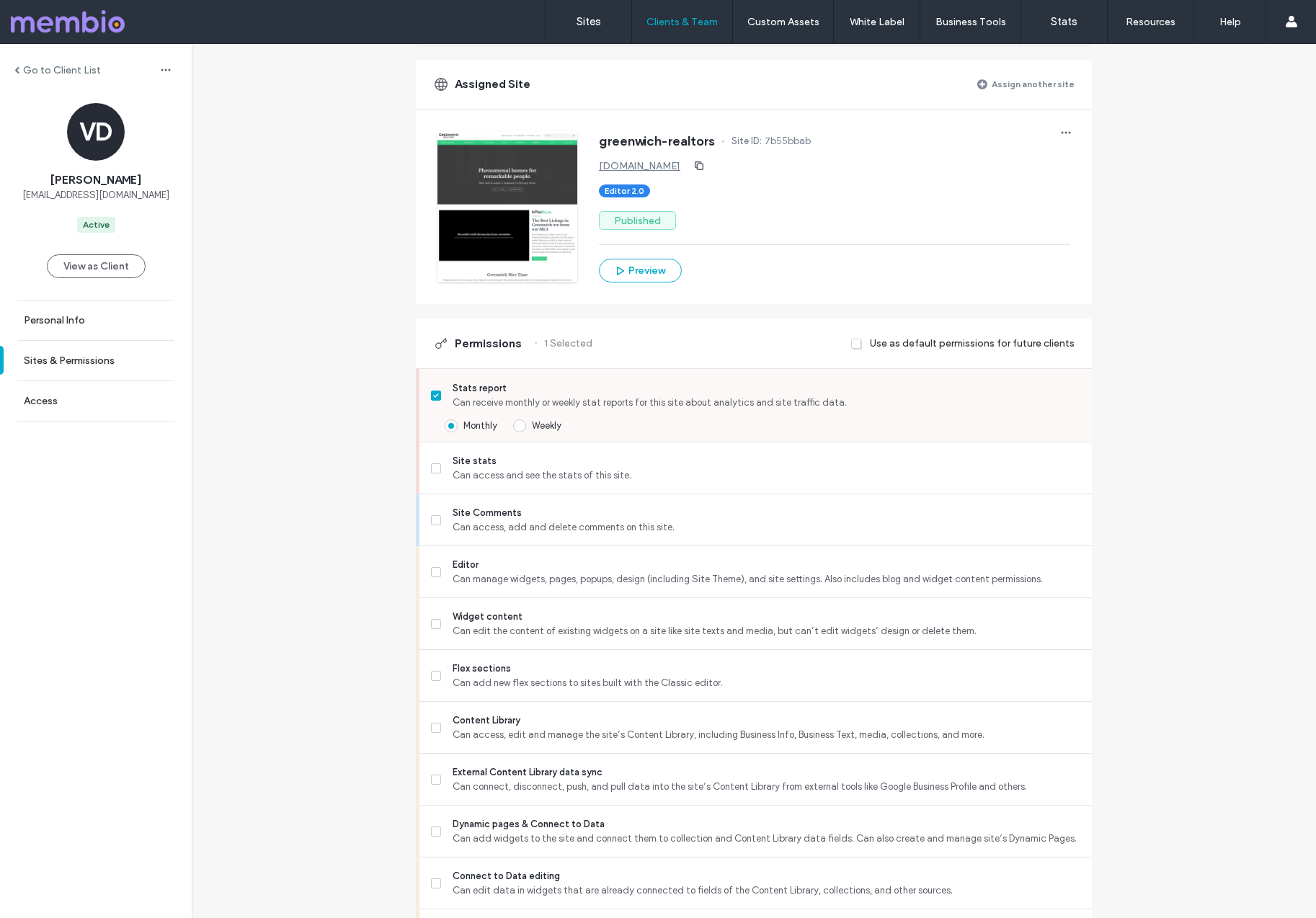
scroll to position [204, 0]
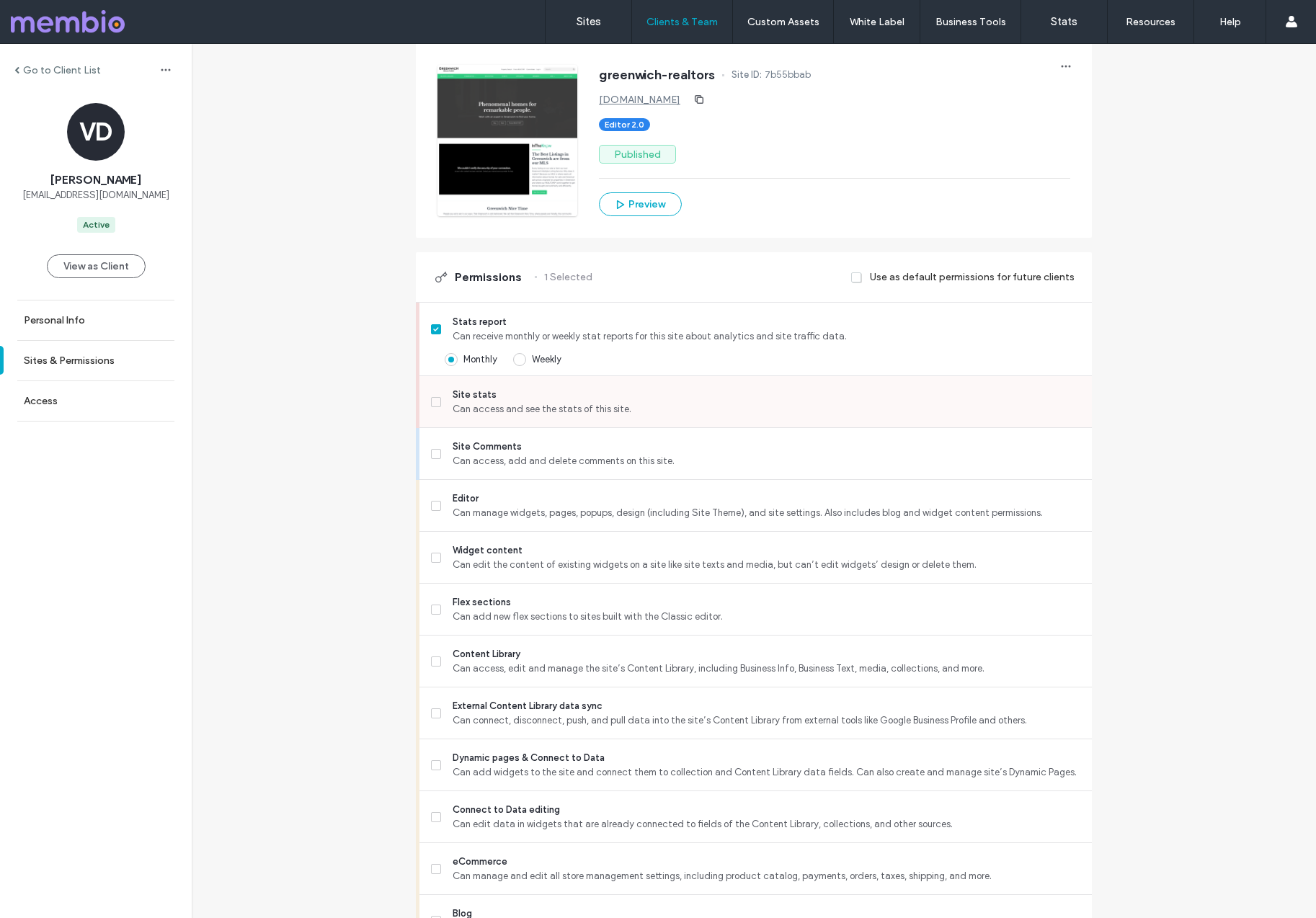
click at [465, 406] on span "Can access and see the stats of this site." at bounding box center [766, 409] width 628 height 14
click at [470, 454] on span "Can access, add and delete comments on this site." at bounding box center [766, 461] width 628 height 14
click at [453, 506] on span "Can manage widgets, pages, popups, design (including Site Theme), and site sett…" at bounding box center [766, 513] width 628 height 14
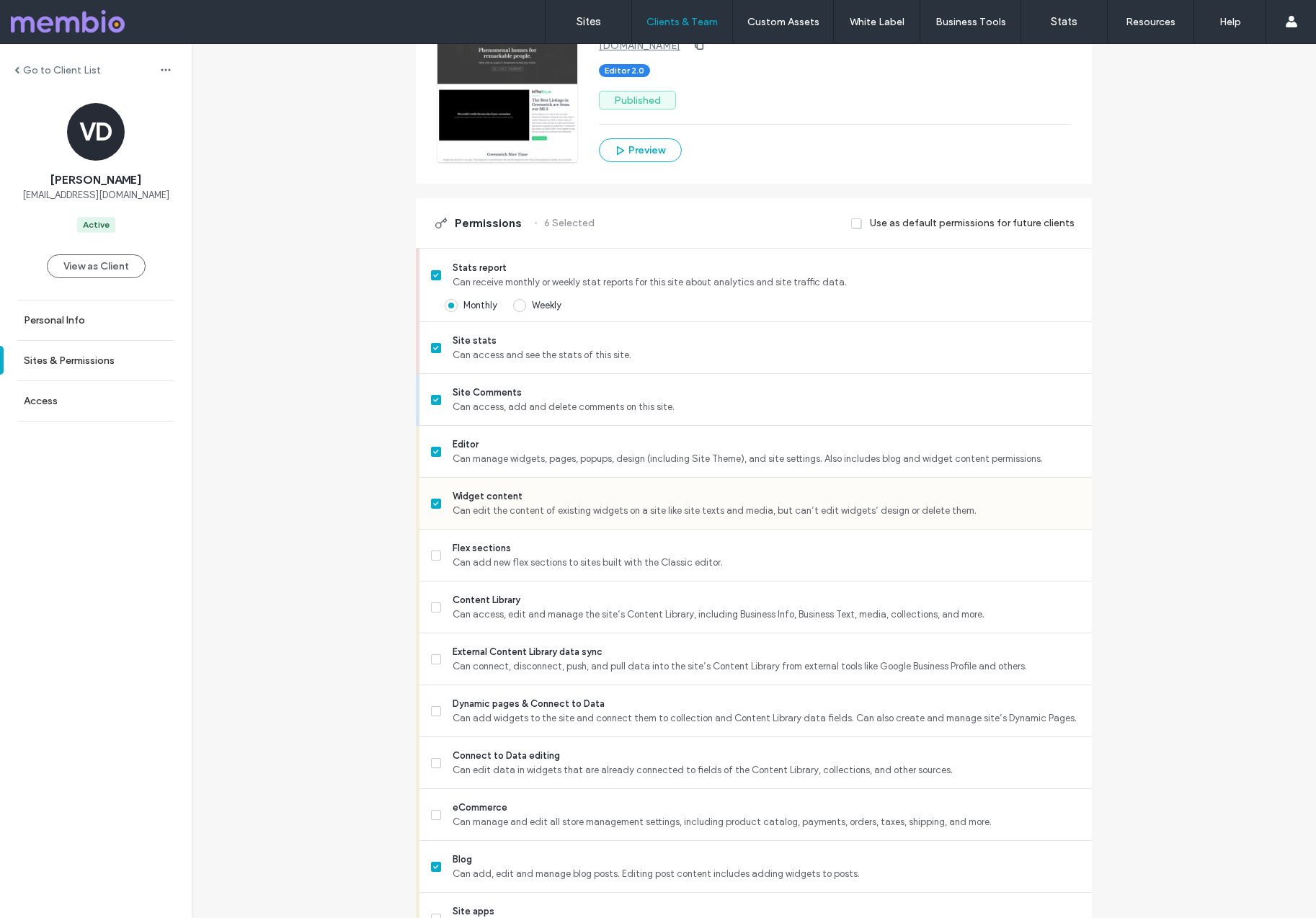
scroll to position [340, 0]
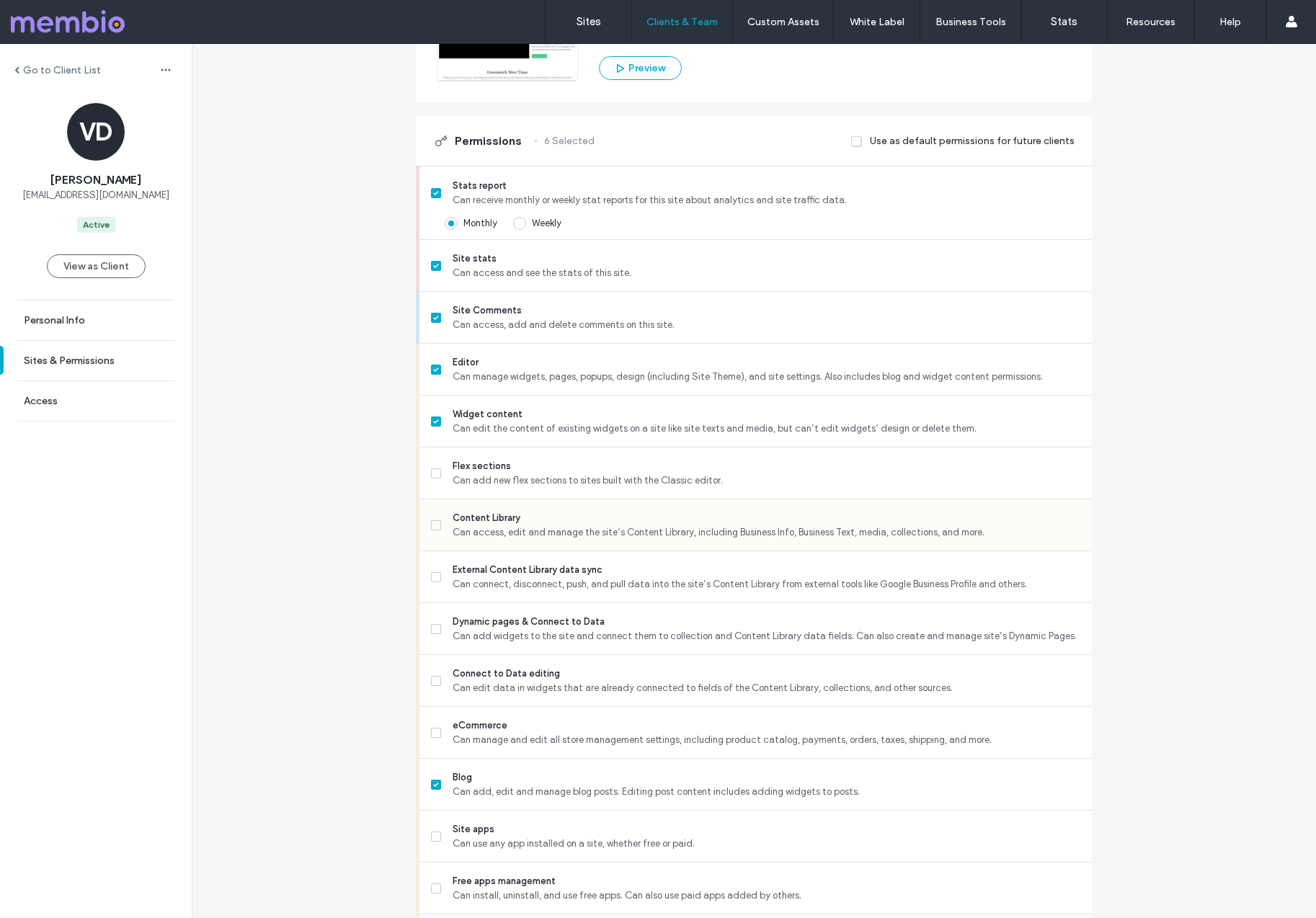
click at [473, 517] on span "Content Library" at bounding box center [766, 518] width 628 height 14
click at [470, 567] on span "External Content Library data sync" at bounding box center [766, 570] width 628 height 14
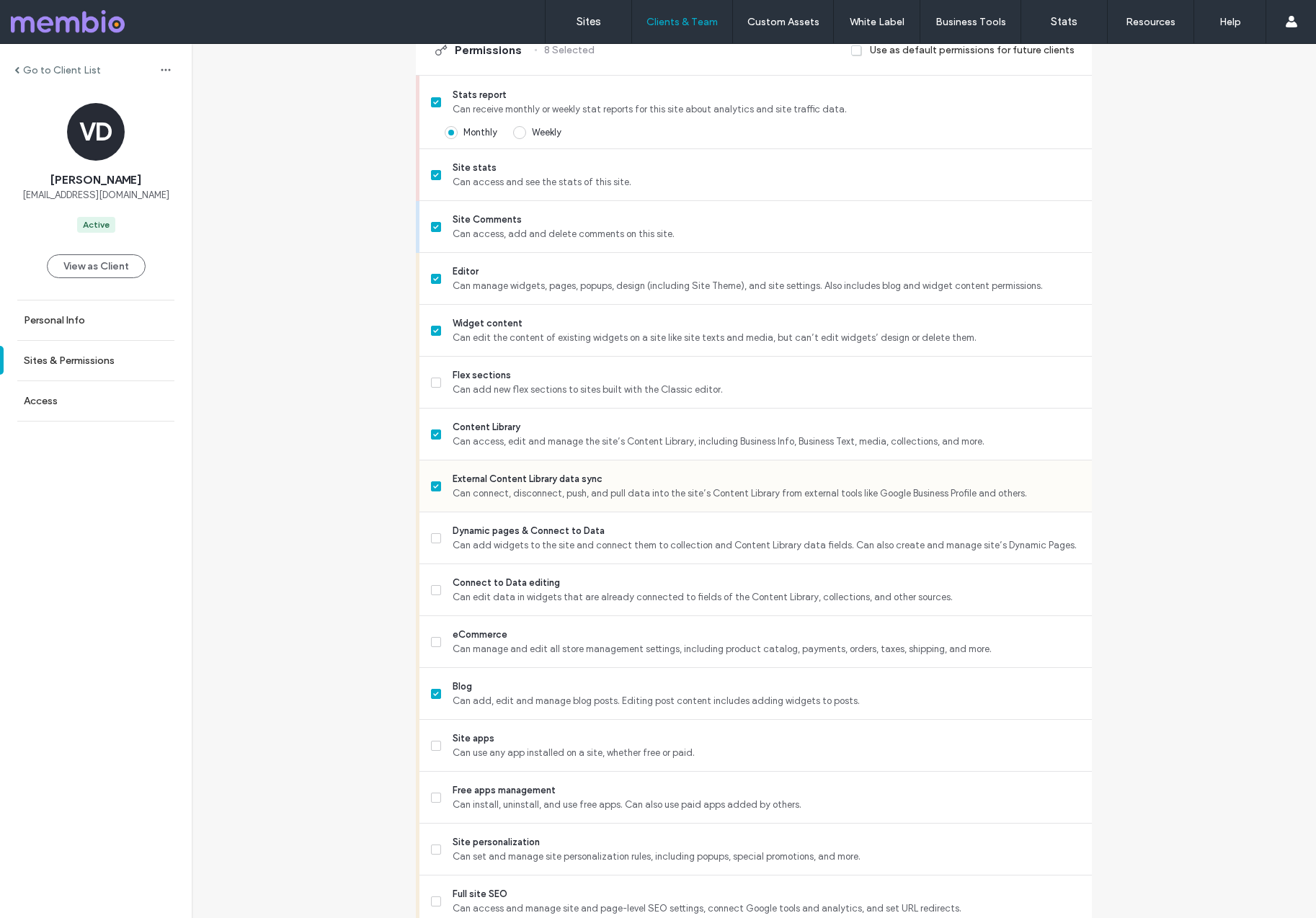
scroll to position [448, 0]
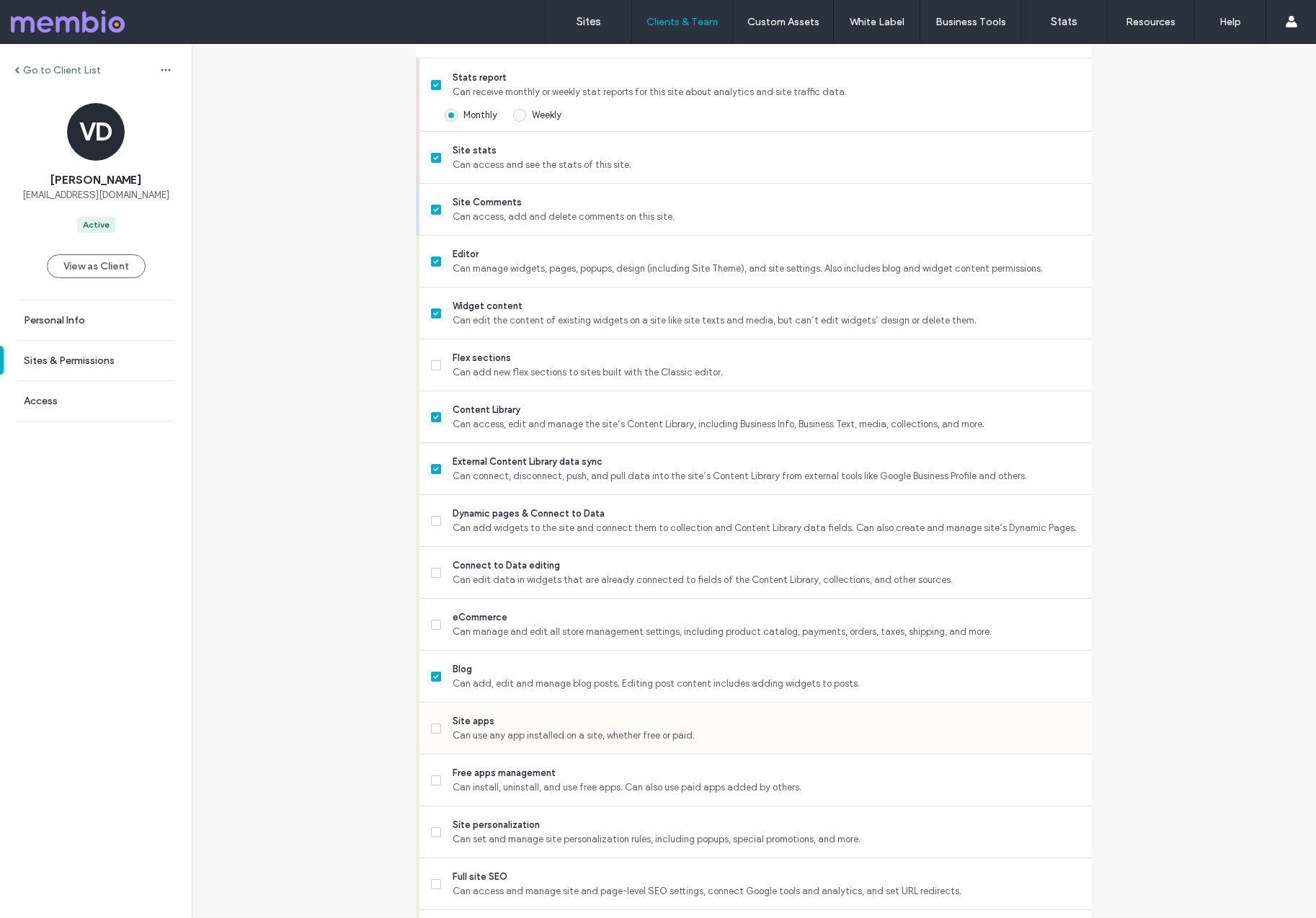
click at [466, 727] on span "Site apps" at bounding box center [766, 721] width 628 height 14
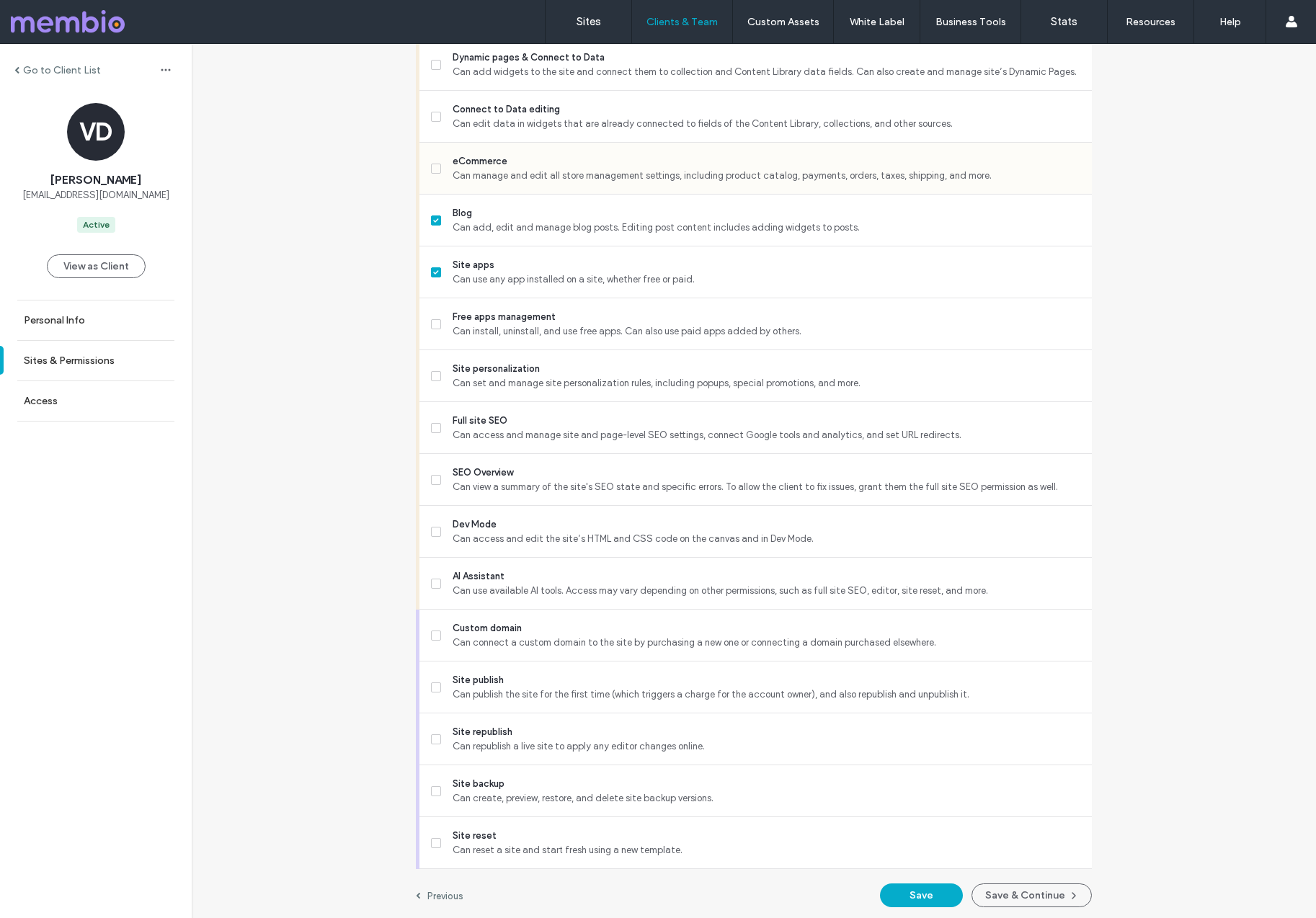
scroll to position [909, 0]
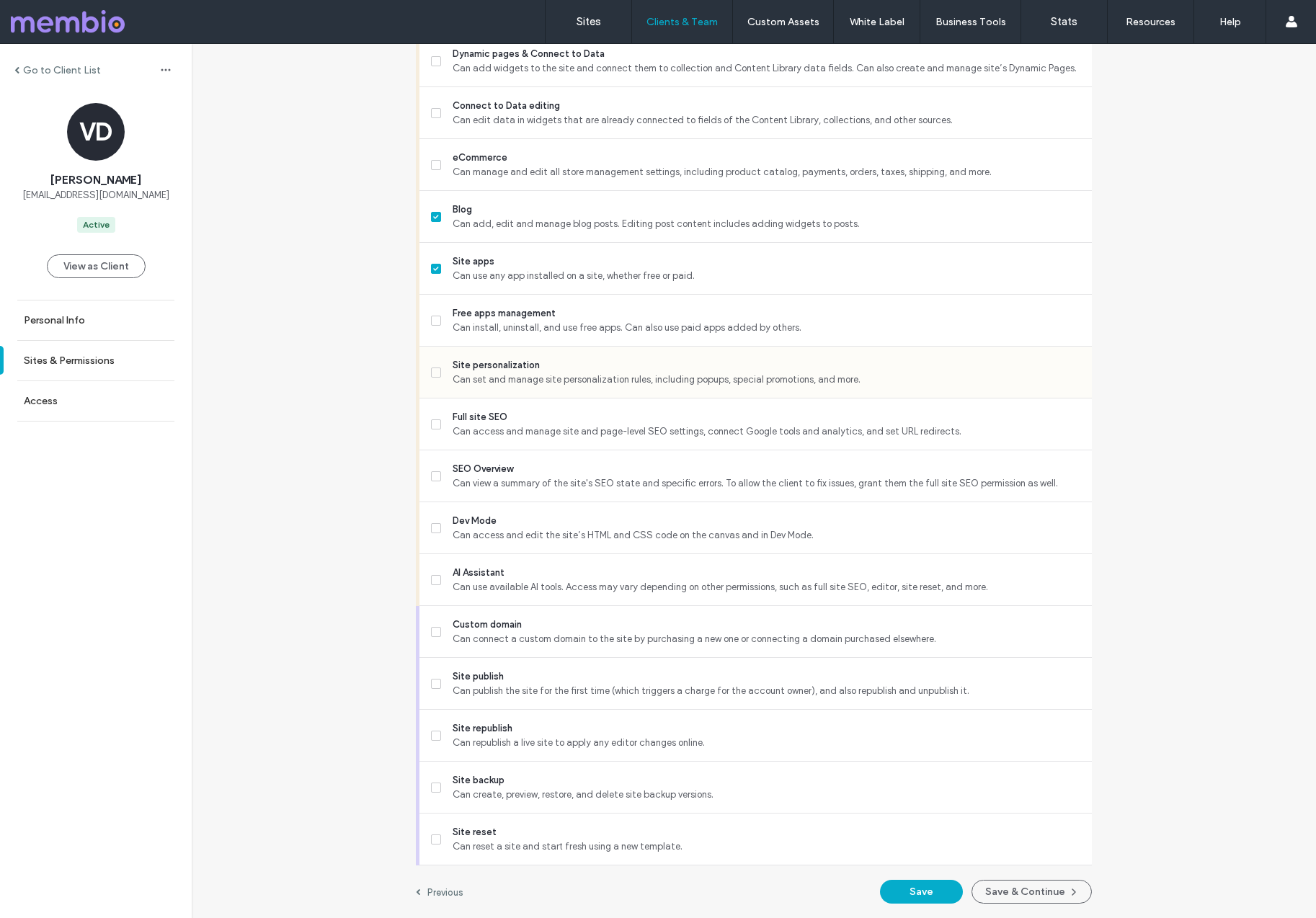
click at [495, 367] on span "Site personalization" at bounding box center [766, 365] width 628 height 14
click at [474, 421] on span "Full site SEO" at bounding box center [766, 417] width 628 height 14
click at [475, 456] on div "SEO Overview Can view a summary of the site's SEO state and specific errors. To…" at bounding box center [762, 476] width 661 height 51
click at [474, 465] on span "SEO Overview" at bounding box center [766, 469] width 628 height 14
click at [466, 591] on span "Can use available AI tools. Access may vary depending on other permissions, suc…" at bounding box center [766, 587] width 628 height 14
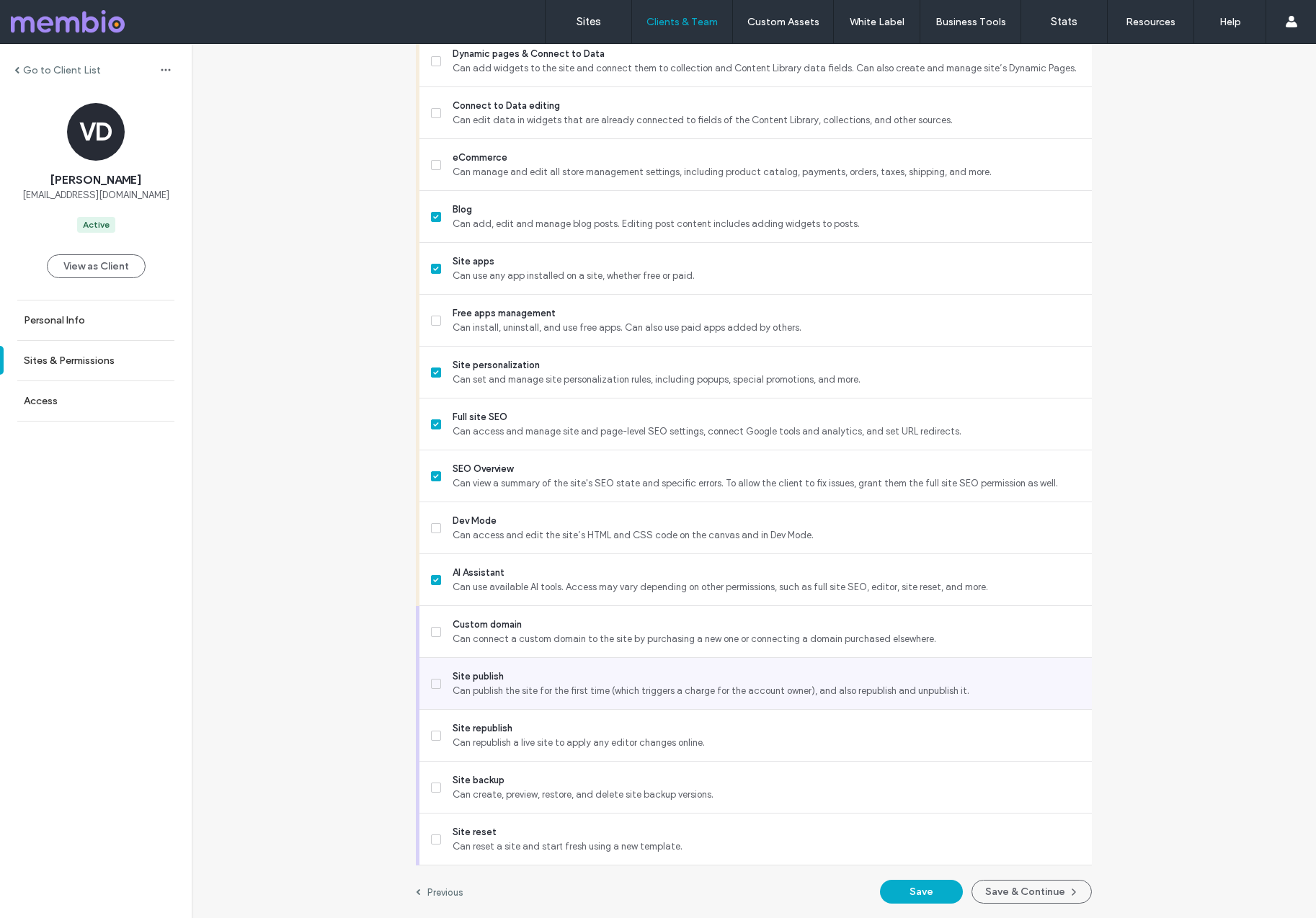
click at [474, 694] on span "Can publish the site for the first time (which triggers a charge for the accoun…" at bounding box center [766, 691] width 628 height 14
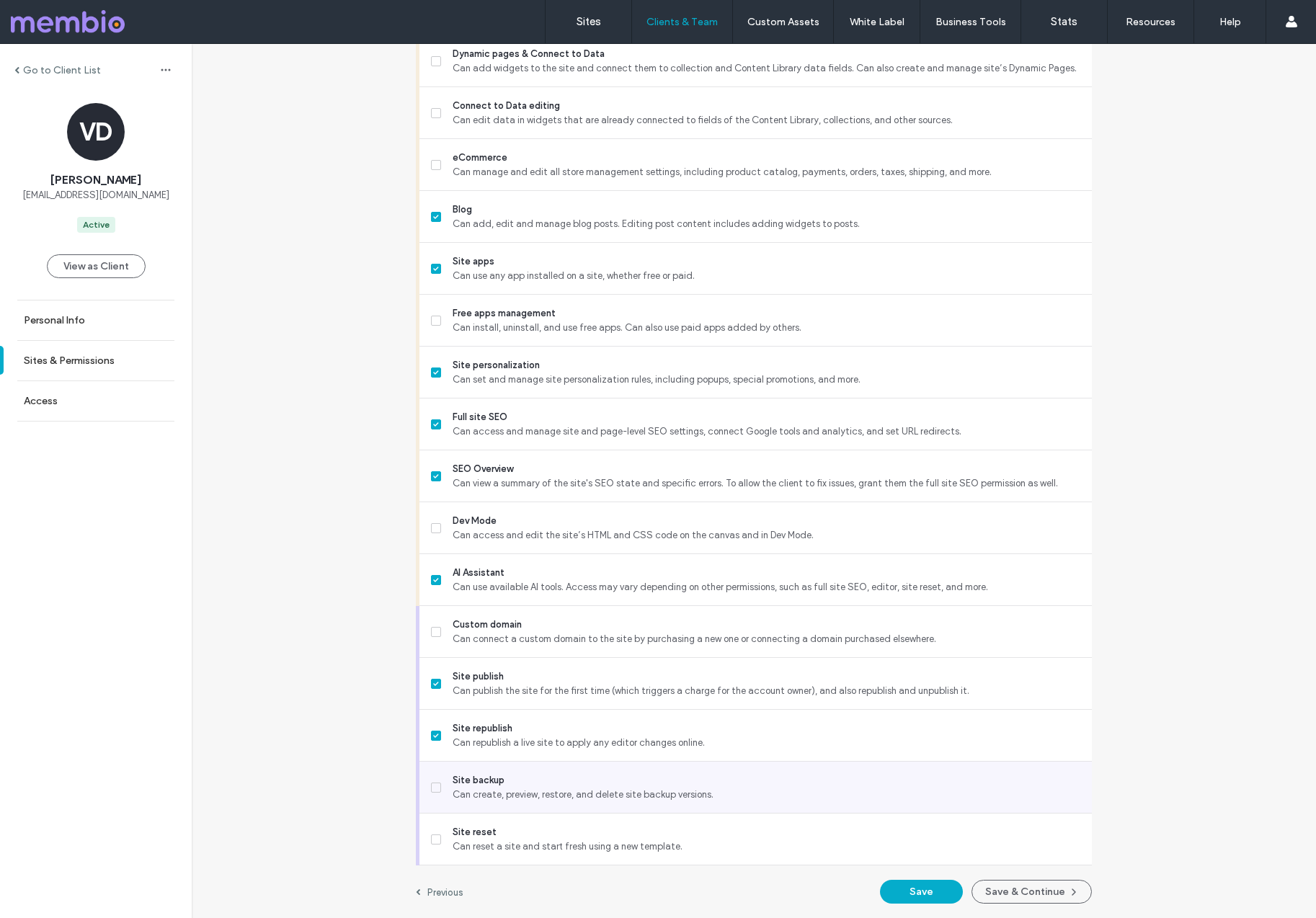
click at [477, 776] on span "Site backup" at bounding box center [766, 780] width 628 height 14
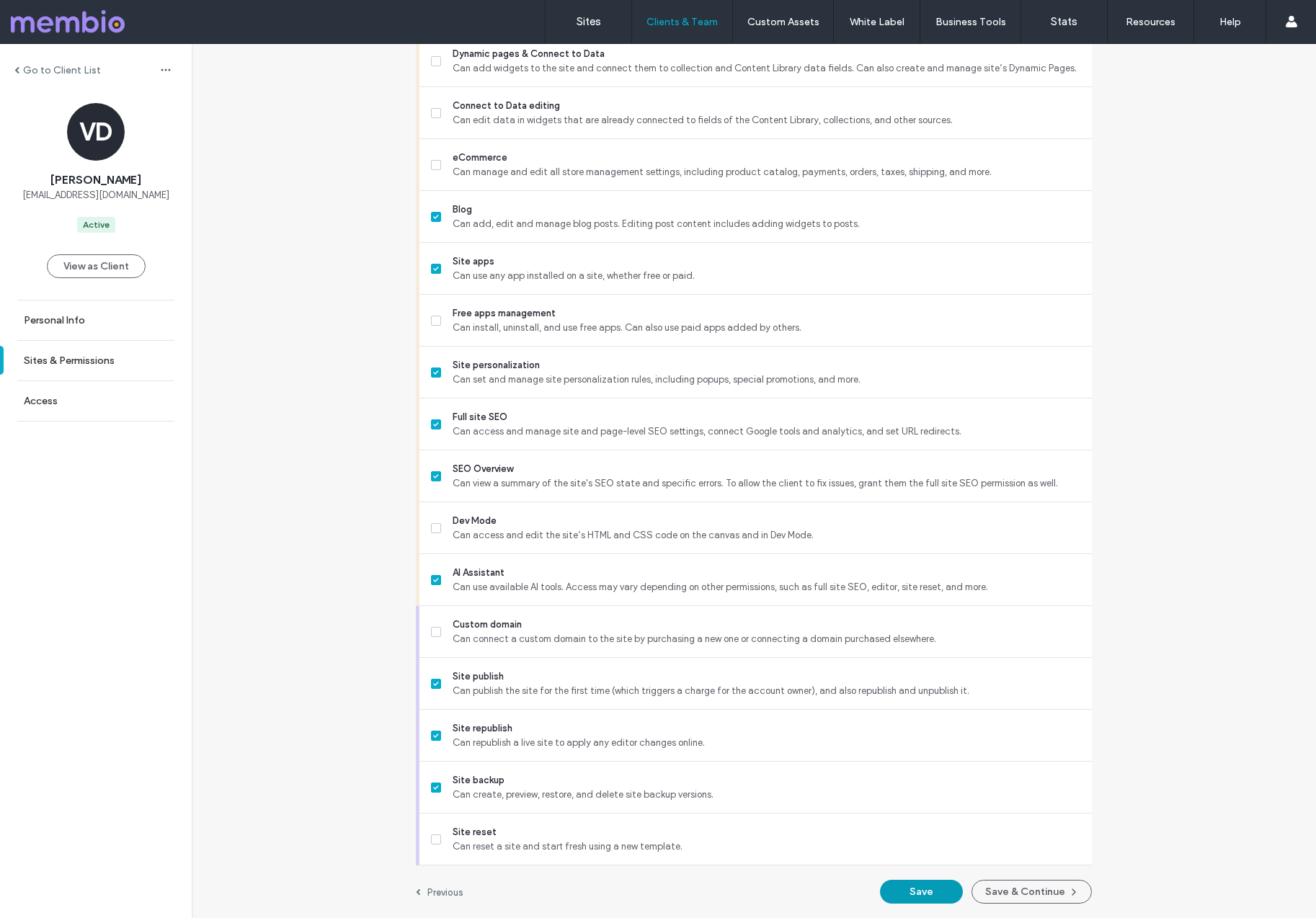
click at [901, 894] on button "Save" at bounding box center [921, 892] width 83 height 24
click at [45, 407] on label "Access" at bounding box center [41, 401] width 34 height 12
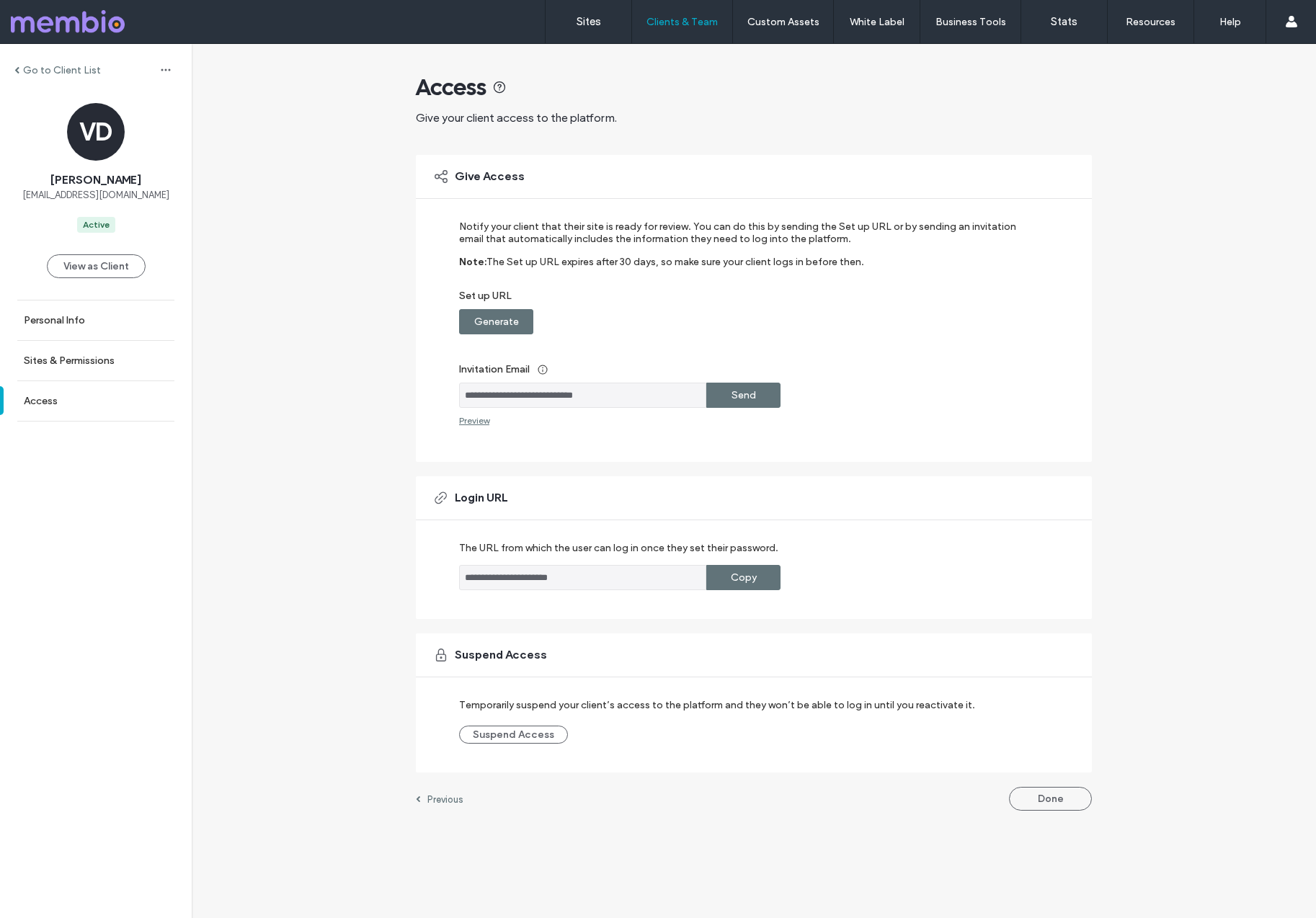
click at [759, 390] on div "Send" at bounding box center [743, 395] width 74 height 26
click at [54, 69] on label "Go to Client List" at bounding box center [61, 70] width 78 height 12
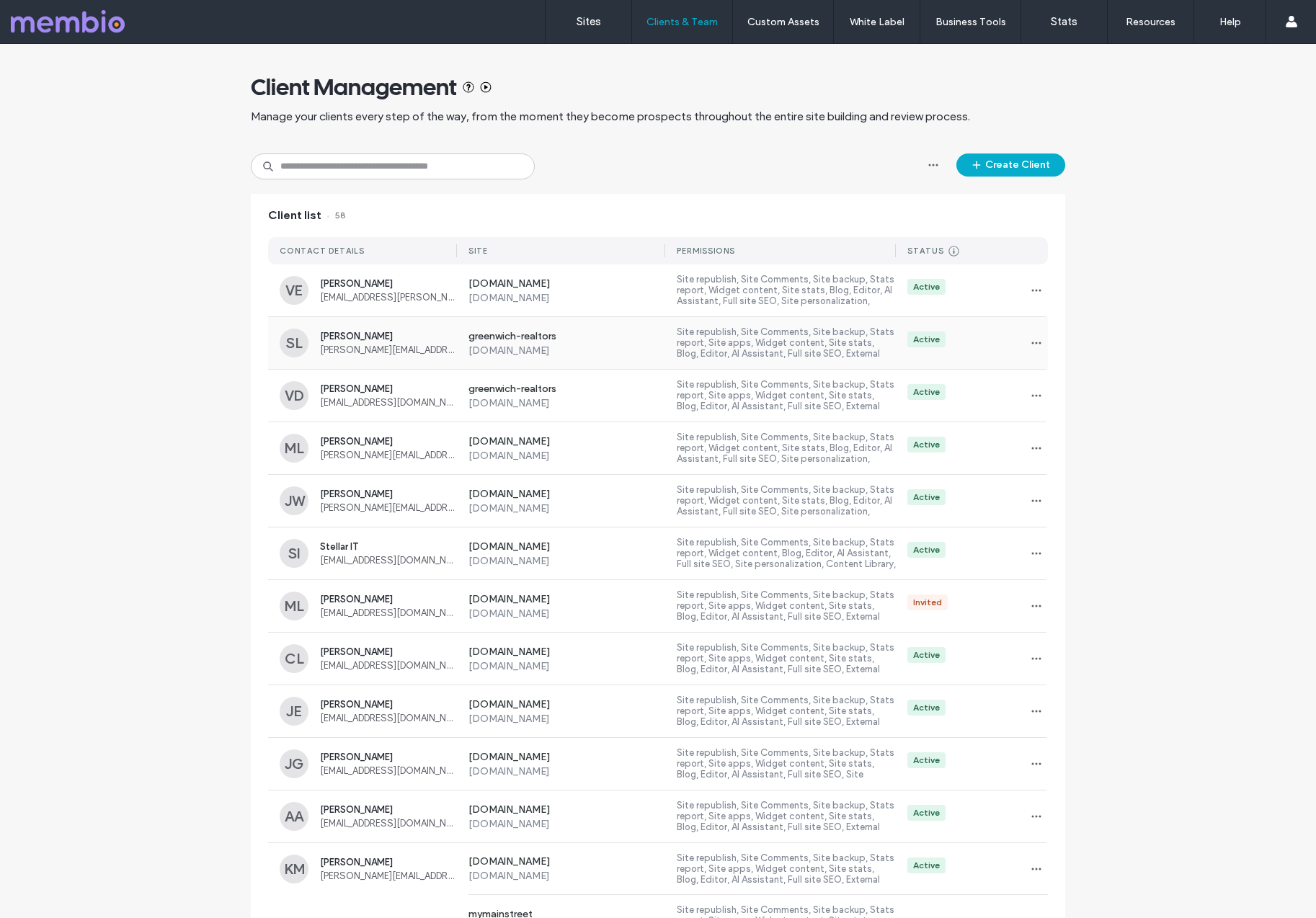
click at [780, 338] on label "Site republish, Site Comments, Site backup, Stats report, Site apps, Widget con…" at bounding box center [786, 343] width 219 height 33
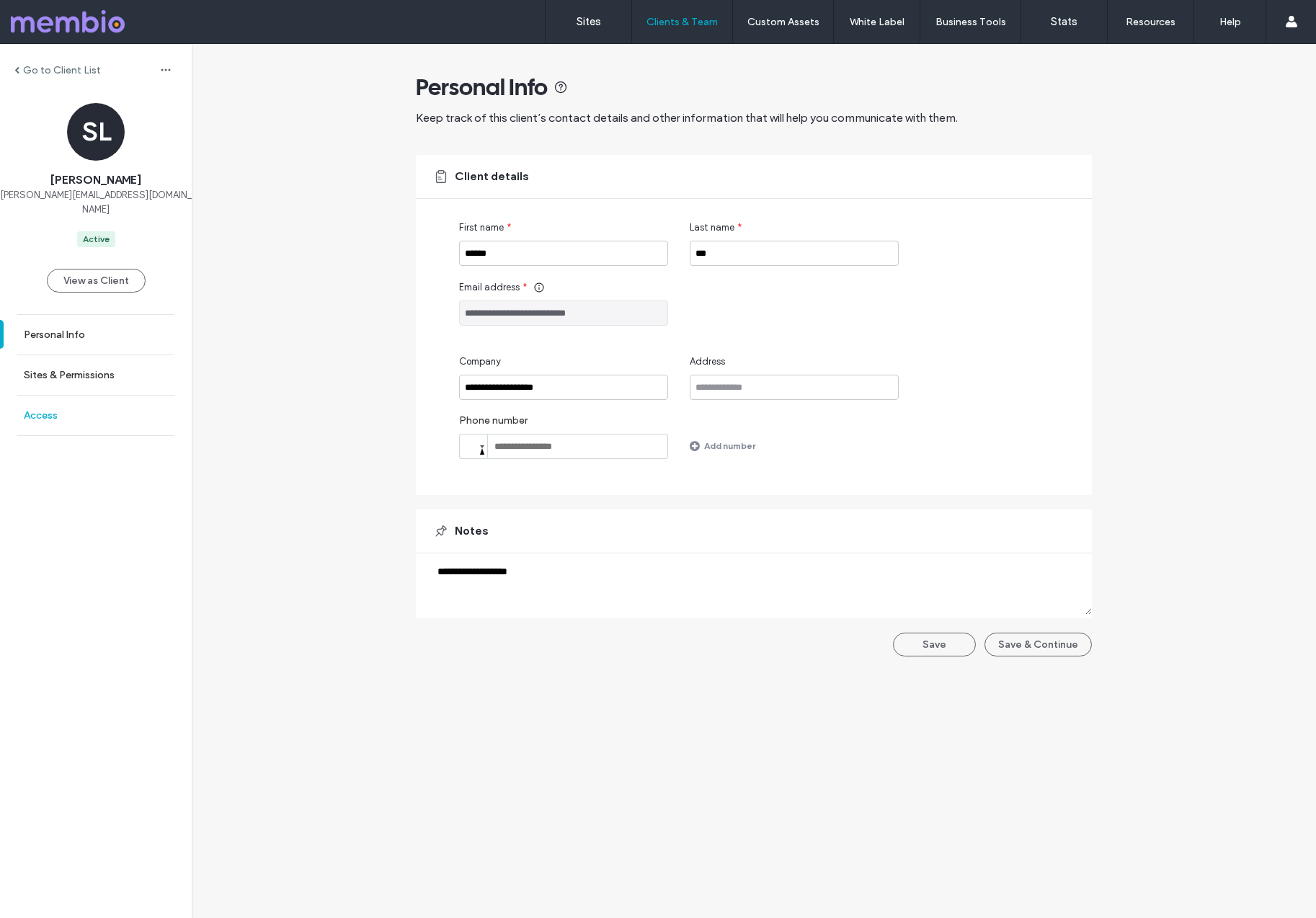
click at [58, 395] on link "Access" at bounding box center [95, 415] width 192 height 40
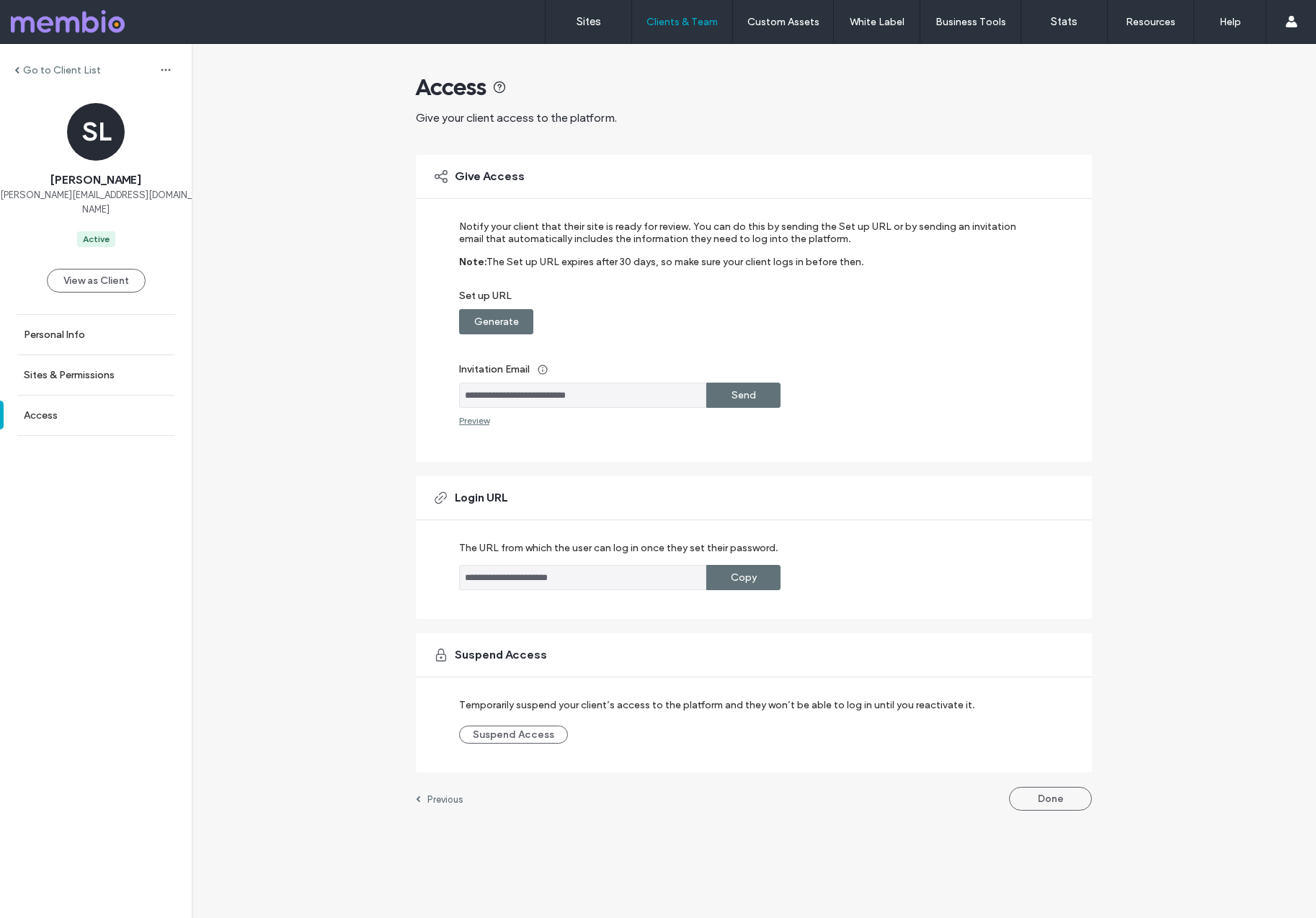
click at [753, 395] on label "Send" at bounding box center [743, 395] width 25 height 26
click at [61, 328] on link "Personal Info" at bounding box center [95, 335] width 192 height 40
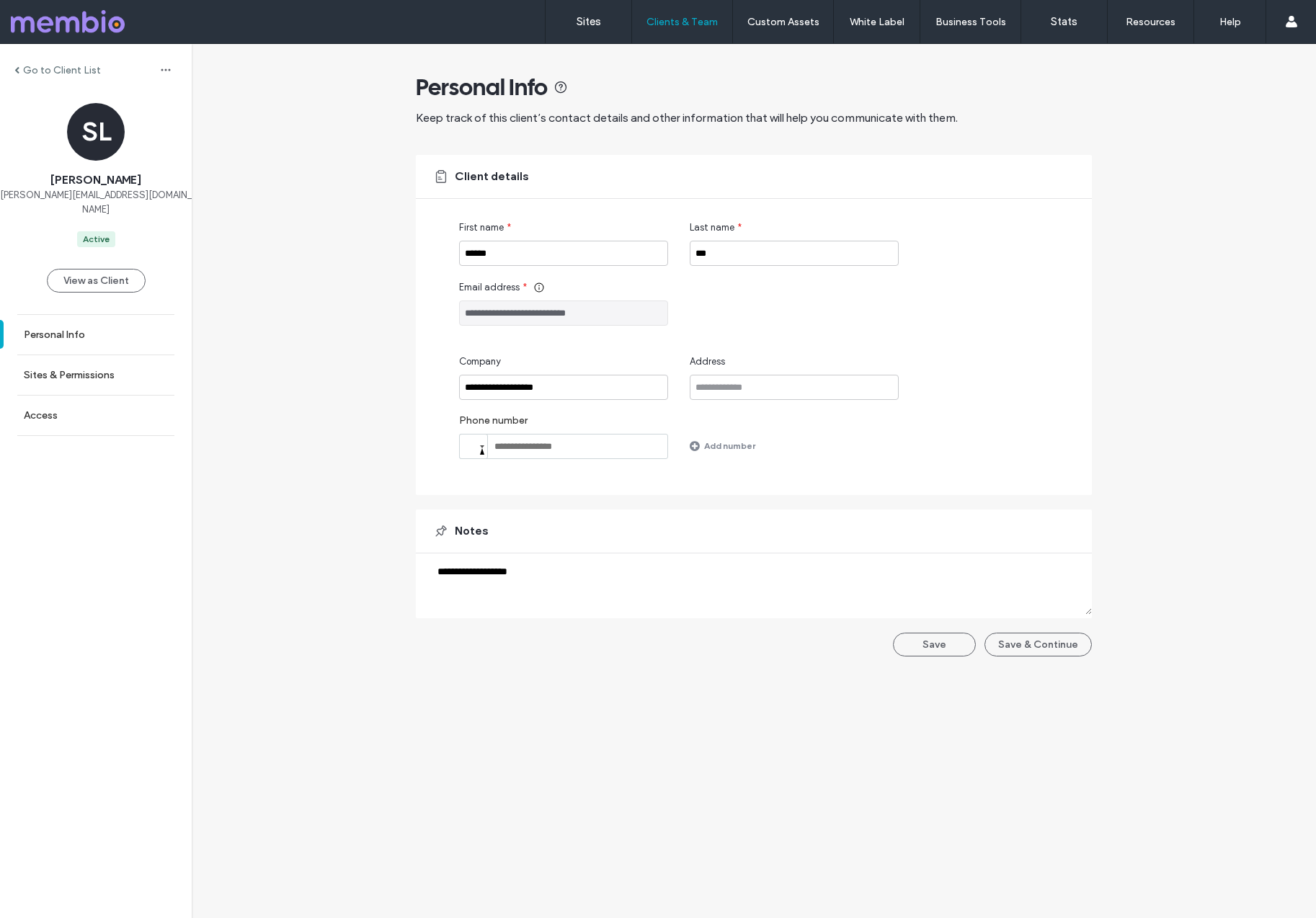
click at [36, 67] on label "Go to Client List" at bounding box center [61, 70] width 78 height 12
